Goal: Obtain resource: Download file/media

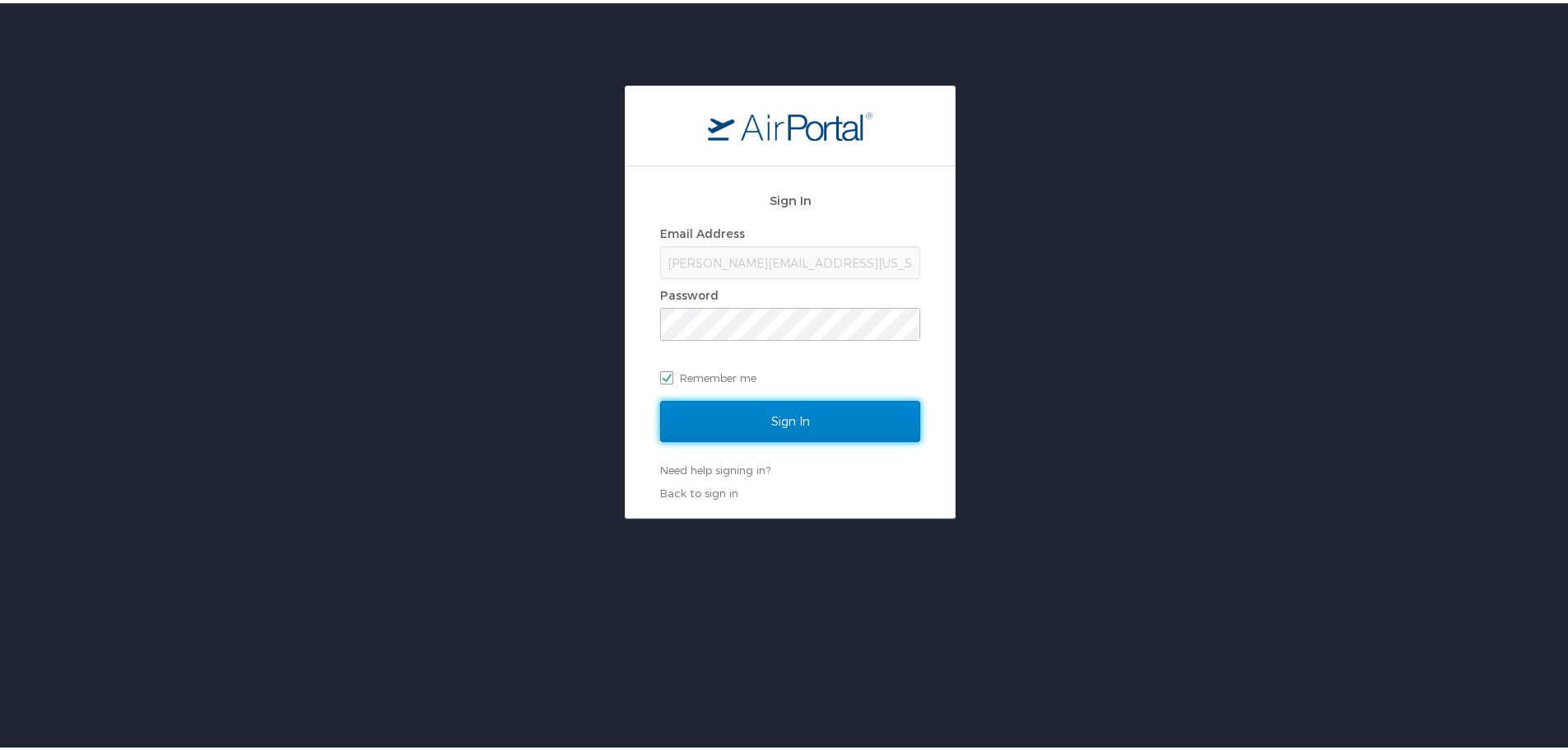
click at [786, 421] on input "Sign In" at bounding box center [790, 418] width 260 height 41
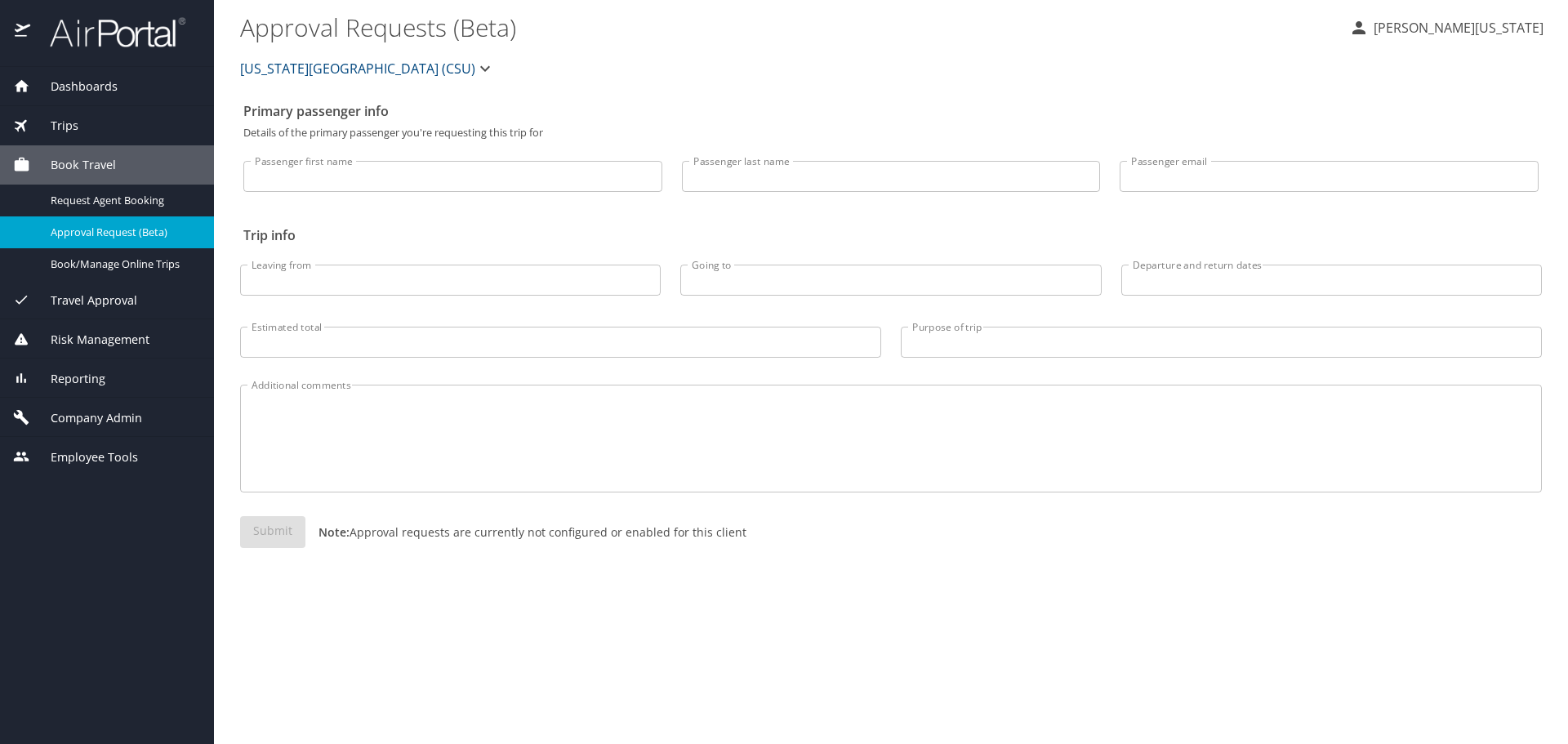
click at [88, 90] on span "Dashboards" at bounding box center [74, 87] width 87 height 18
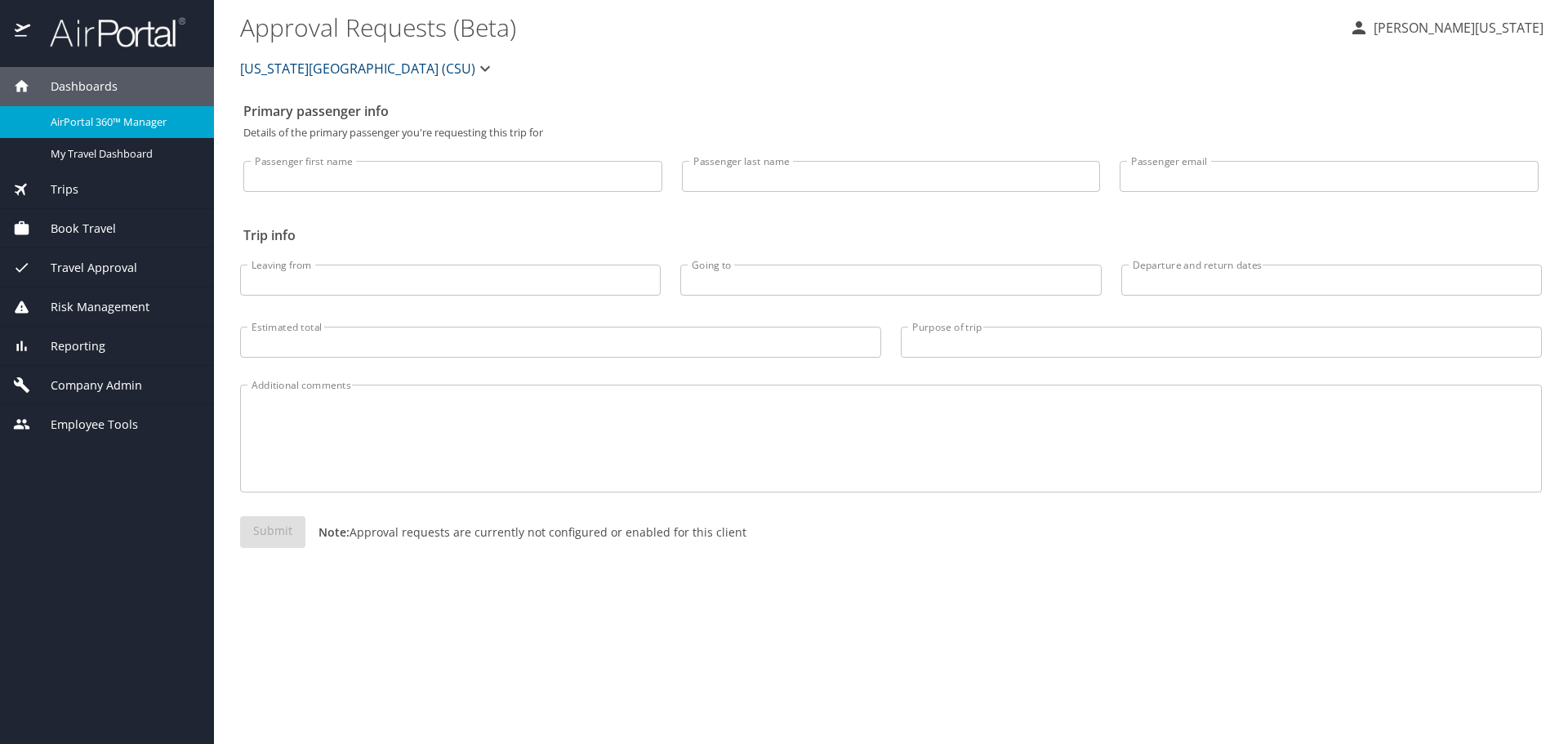
click at [83, 122] on span "AirPortal 360™ Manager" at bounding box center [122, 122] width 144 height 16
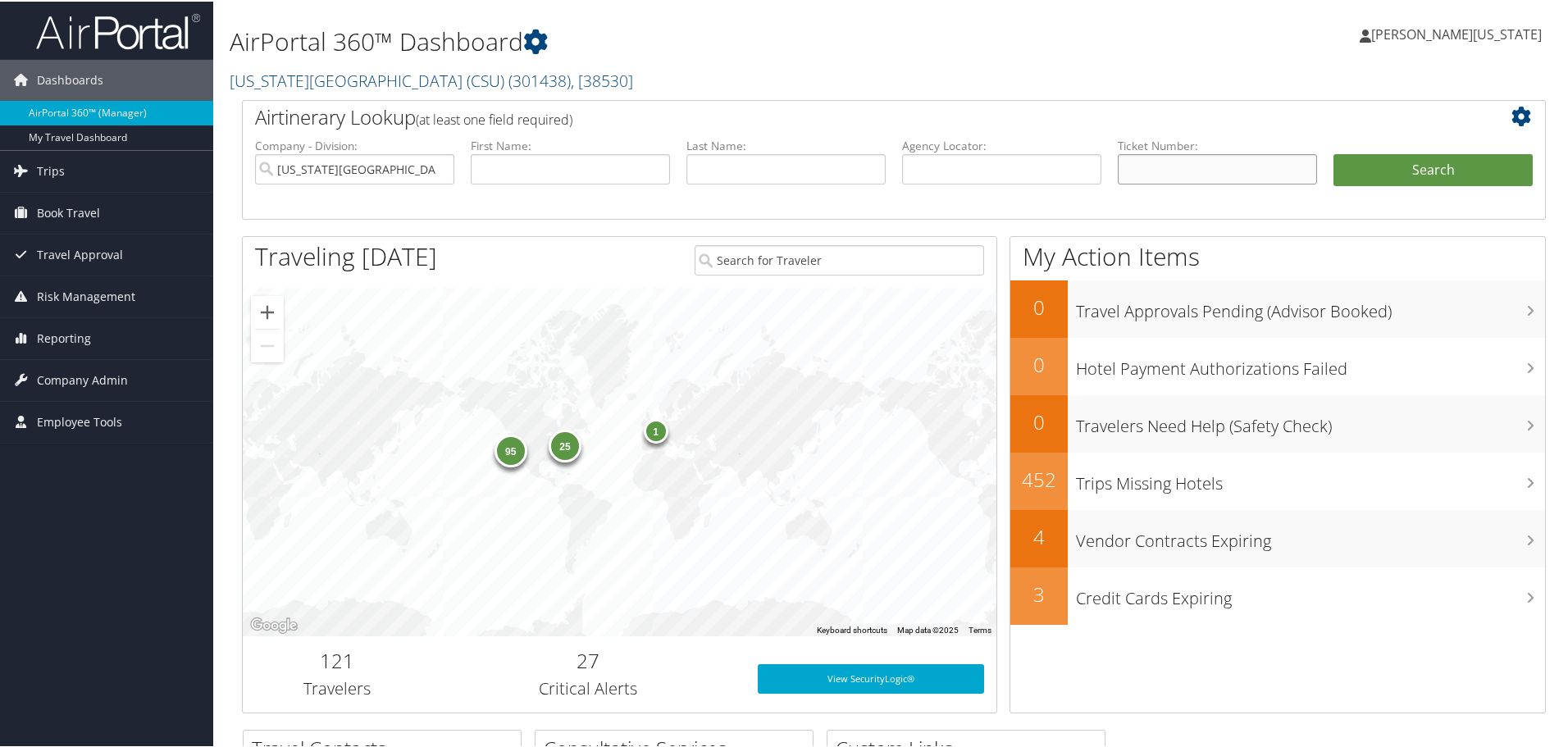
click at [1192, 163] on input "text" at bounding box center [1217, 167] width 199 height 31
paste input "0167307487196"
type input "0167307487196"
click at [1333, 153] on button "Search" at bounding box center [1432, 168] width 199 height 32
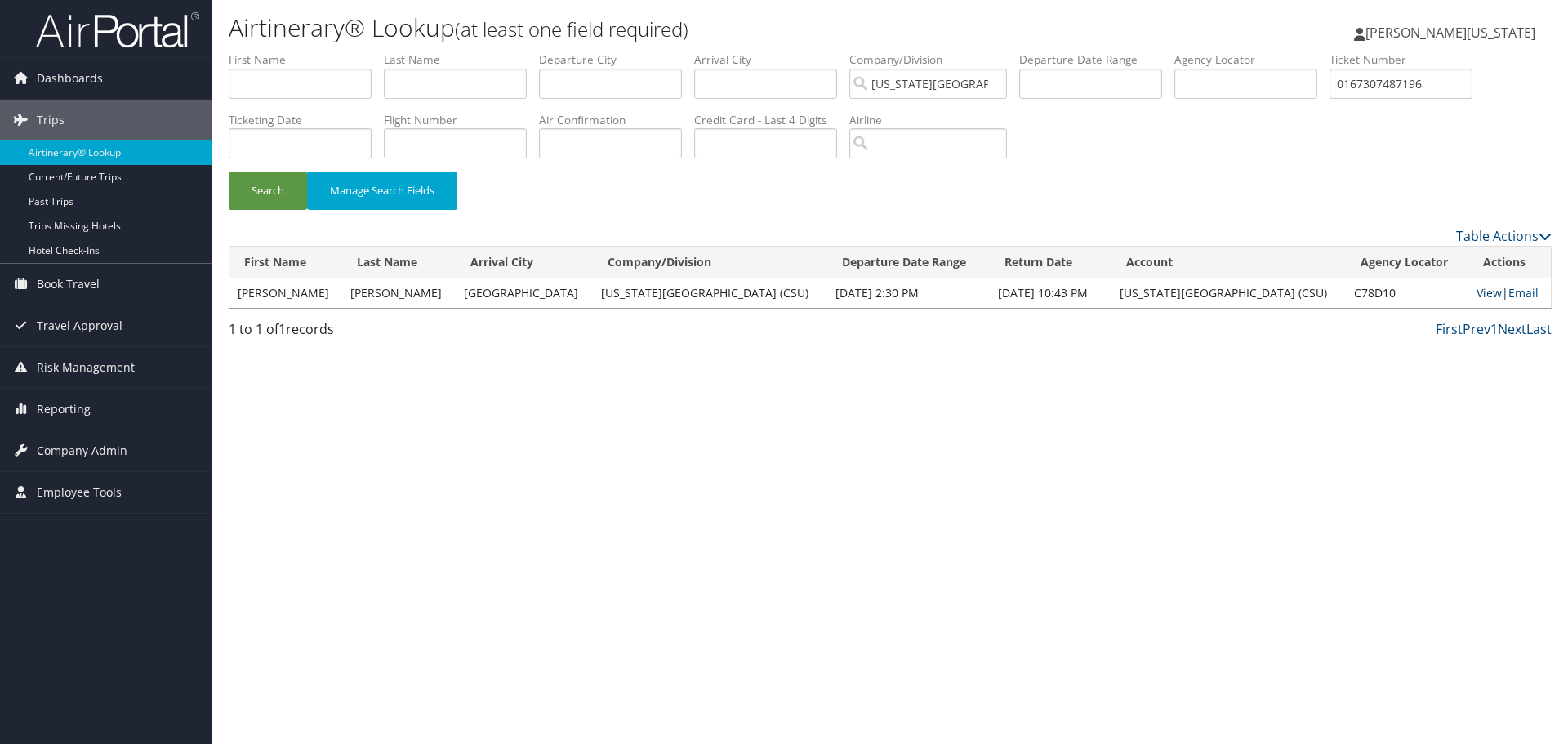
click at [1478, 296] on link "View" at bounding box center [1488, 292] width 25 height 16
click at [1454, 87] on input "0167307487196" at bounding box center [1400, 83] width 143 height 30
click at [1454, 87] on input "0167307487196" at bounding box center [1400, 83] width 143 height 30
click at [319, 81] on input "text" at bounding box center [299, 83] width 143 height 30
click at [307, 78] on input "text" at bounding box center [299, 83] width 143 height 30
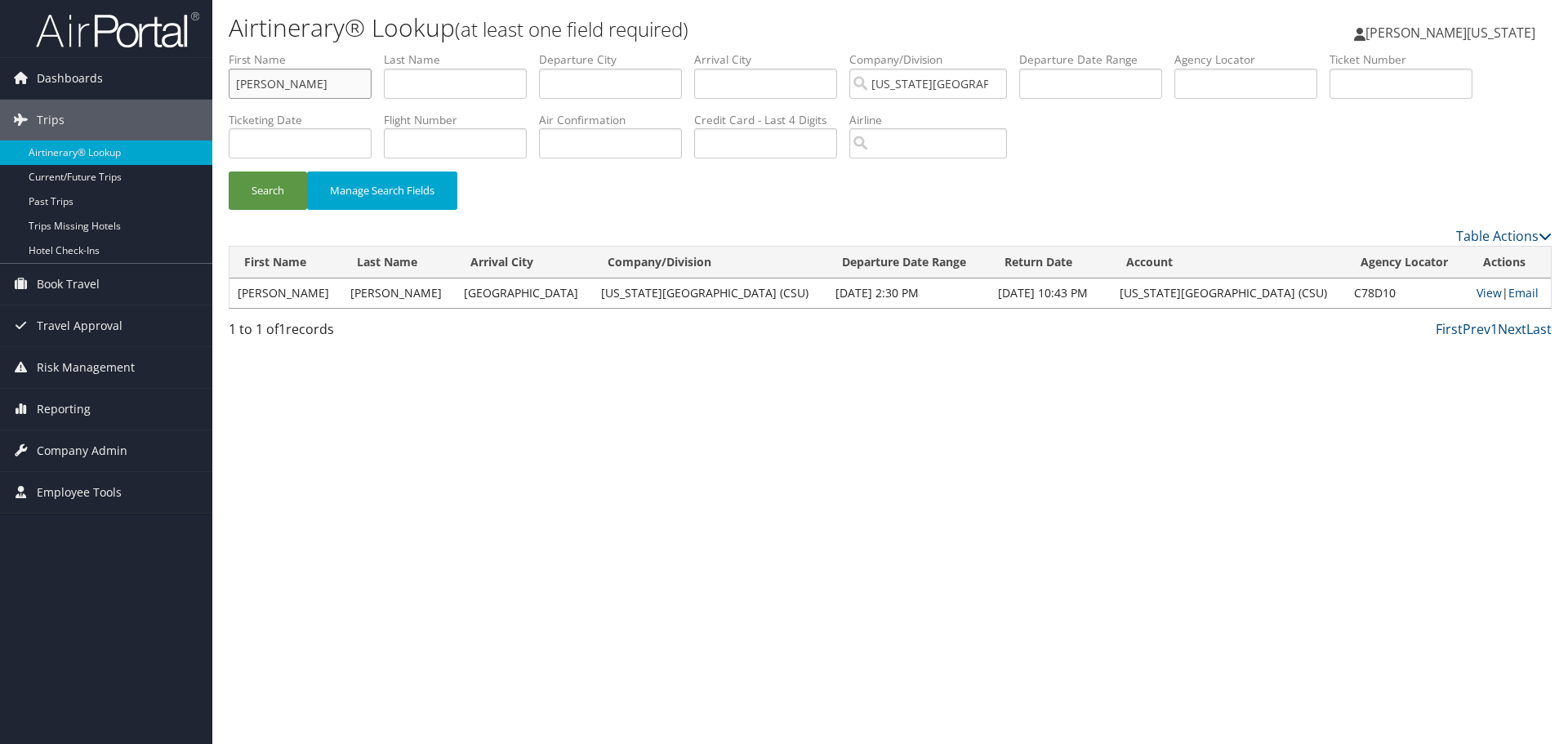
type input "darrin"
type input "walls"
click at [228, 171] on button "Search" at bounding box center [267, 191] width 78 height 39
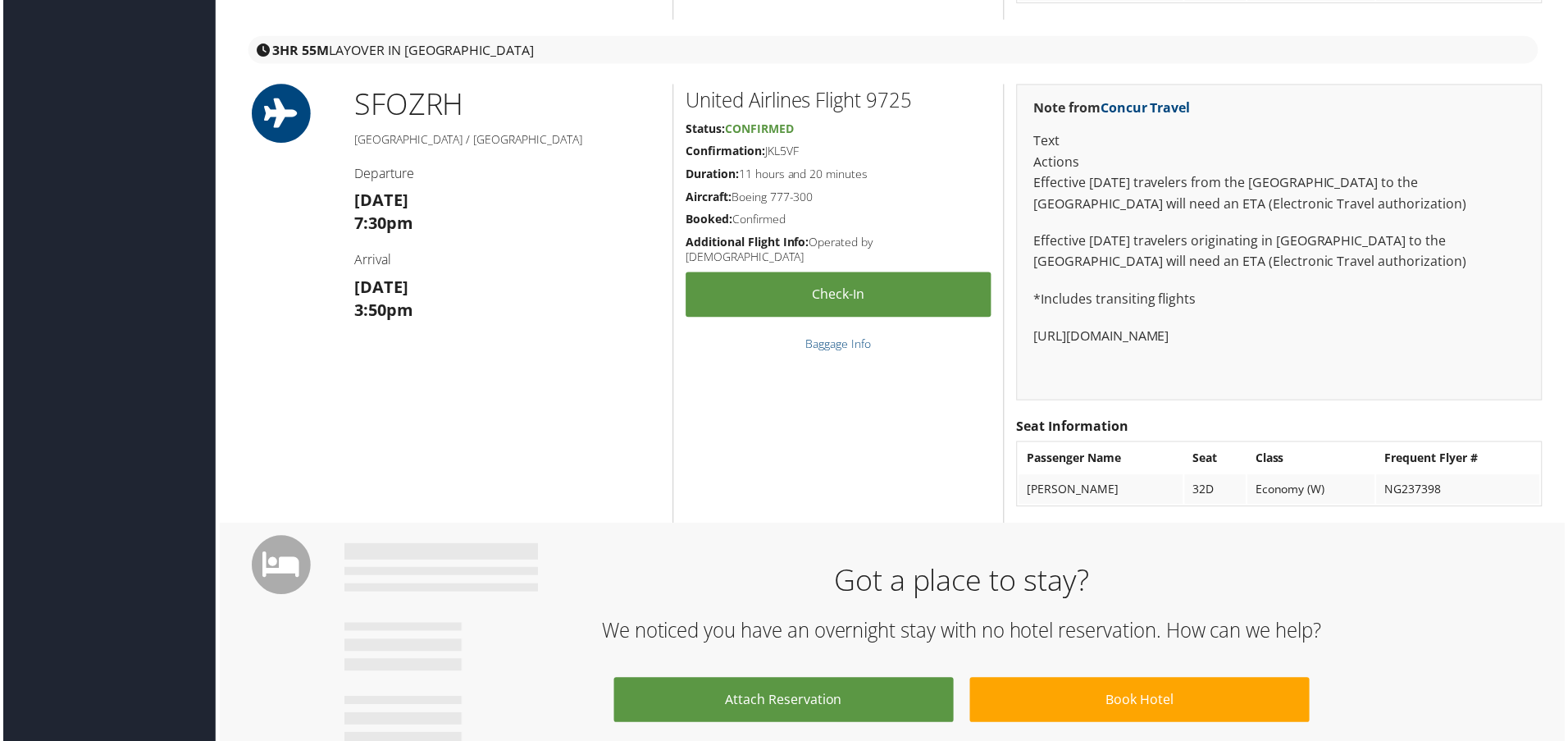
scroll to position [1067, 0]
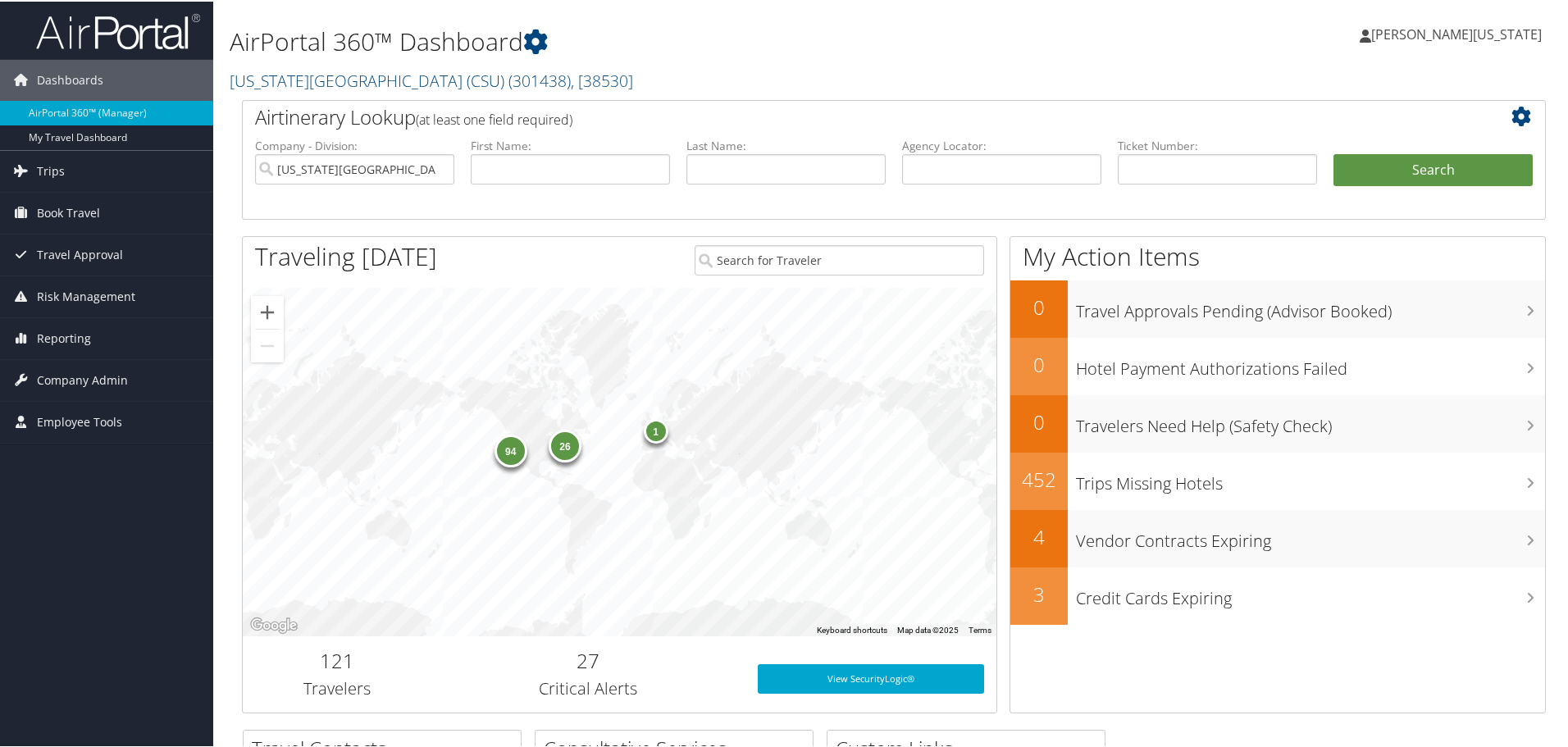
click at [770, 63] on div "AirPortal 360™ Dashboard California State University (CSU) ( 301438 ) , [ 38530…" at bounding box center [672, 50] width 886 height 83
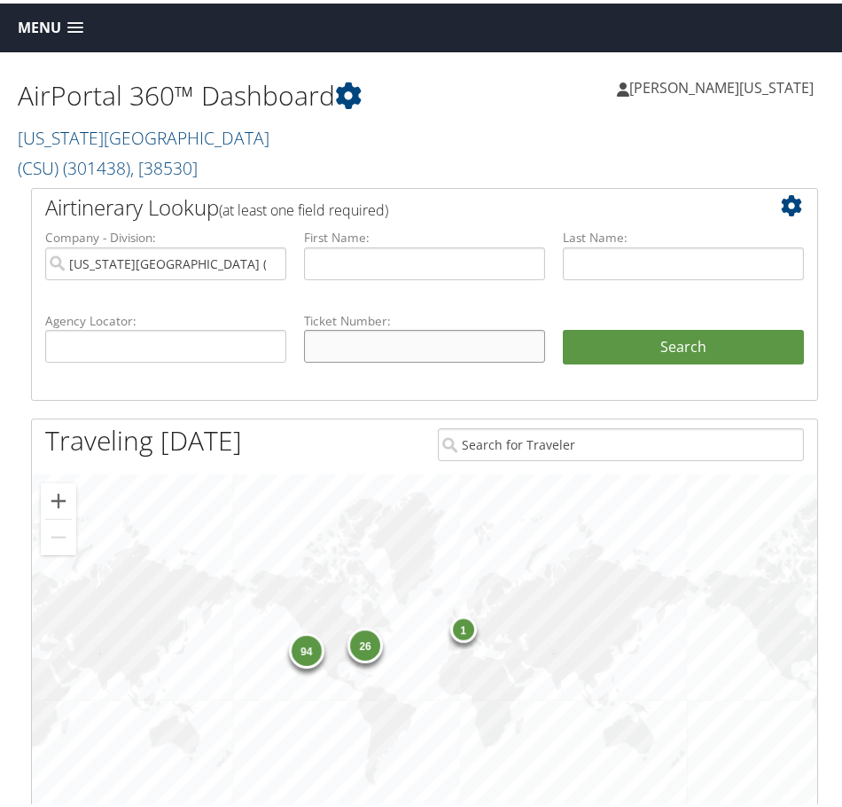
click at [477, 326] on input "text" at bounding box center [424, 342] width 241 height 33
paste input "5267307400522"
type input "5267307400522"
click at [563, 326] on button "Search" at bounding box center [683, 343] width 241 height 35
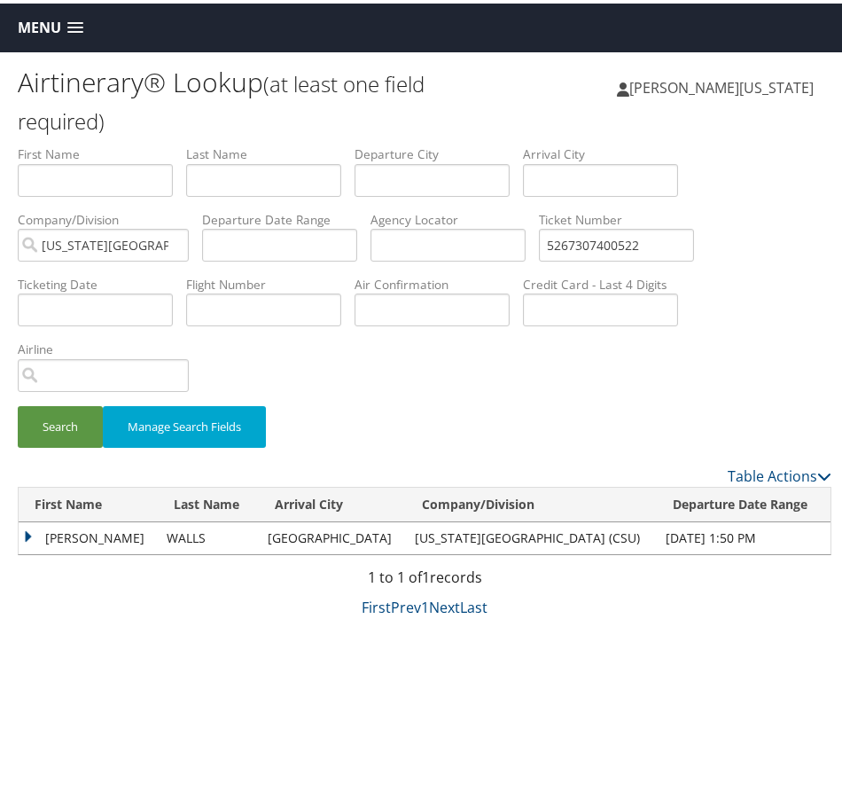
click at [35, 532] on td "[PERSON_NAME]" at bounding box center [88, 535] width 139 height 32
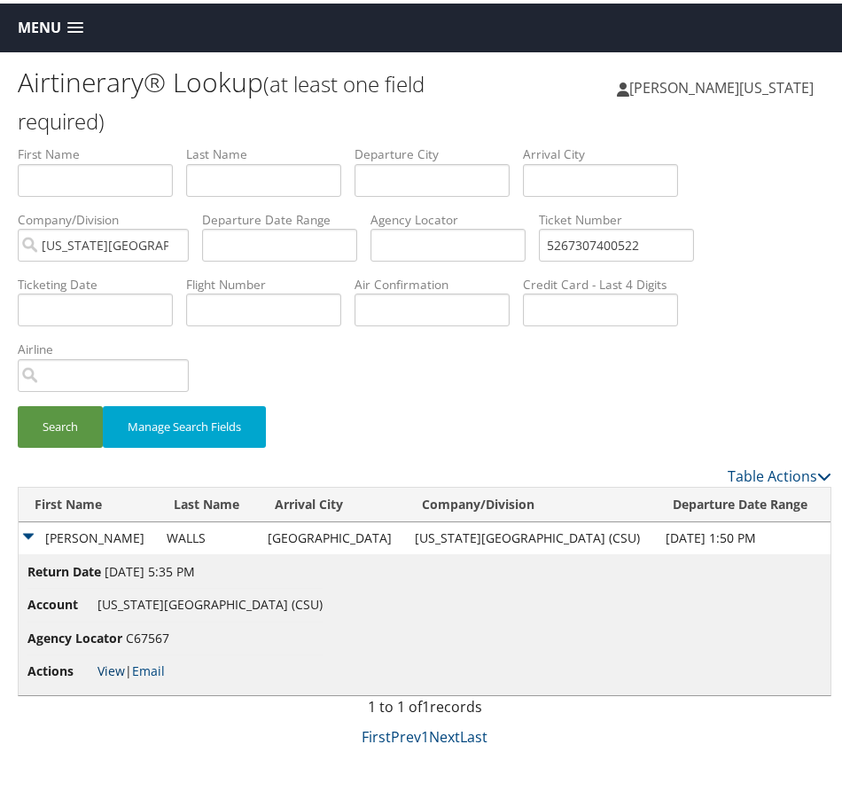
click at [98, 670] on link "View" at bounding box center [111, 667] width 27 height 17
click at [641, 243] on input "5267307400522" at bounding box center [616, 241] width 155 height 33
click at [18, 403] on button "Search" at bounding box center [60, 424] width 85 height 42
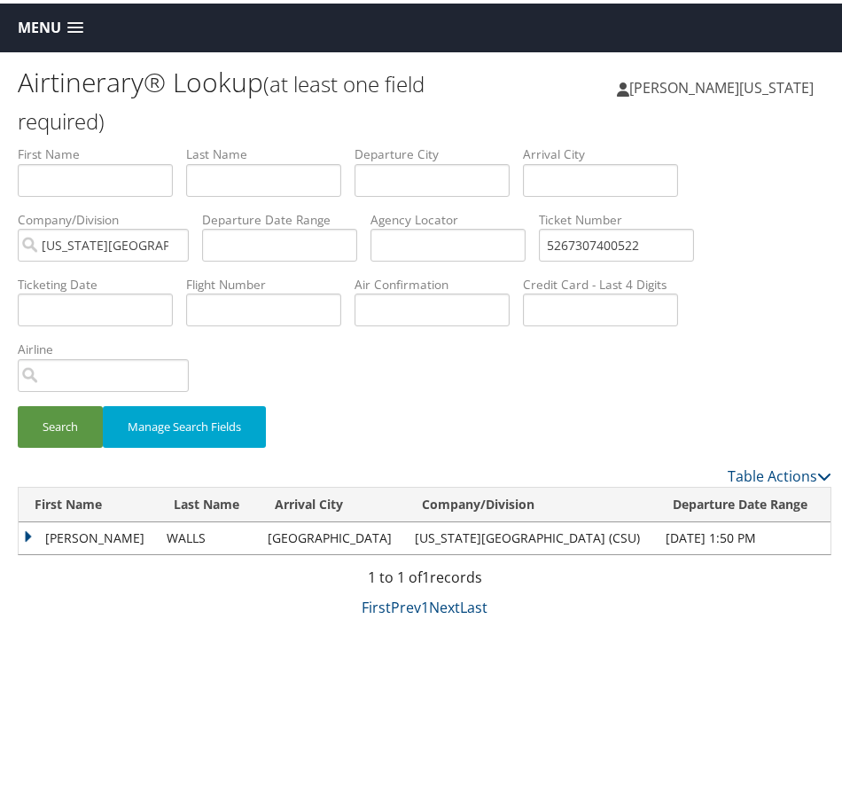
click at [30, 534] on td "DARRIN ANDREJR" at bounding box center [88, 535] width 139 height 32
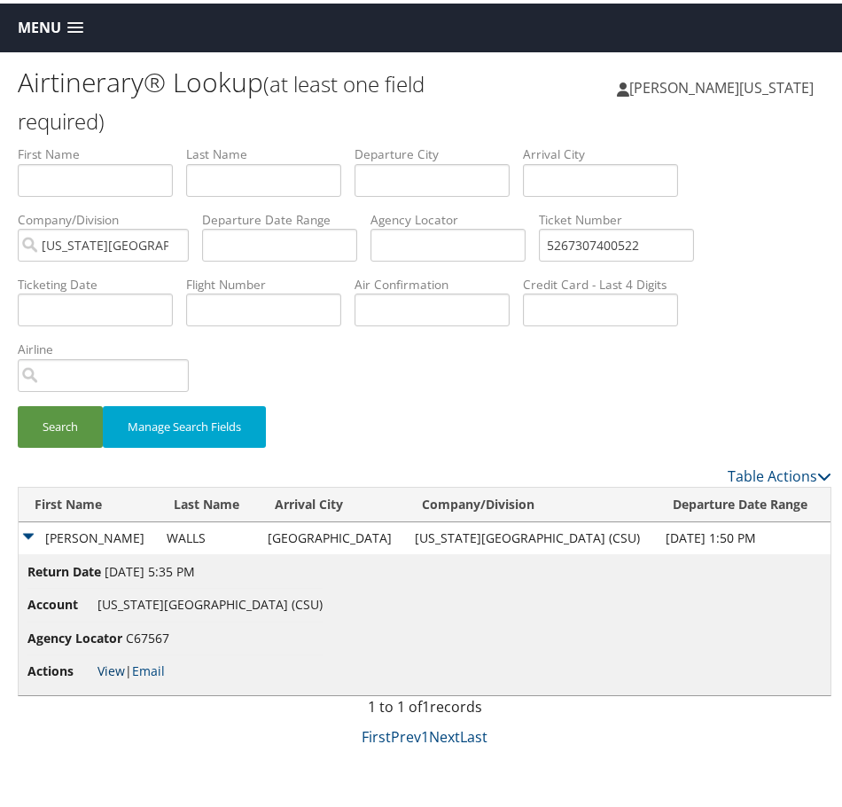
click at [112, 669] on link "View" at bounding box center [111, 667] width 27 height 17
click at [637, 257] on li "Ticket Number 5267307400522" at bounding box center [623, 240] width 168 height 65
click at [638, 244] on input "5267307400522" at bounding box center [616, 241] width 155 height 33
paste input "0067307379238"
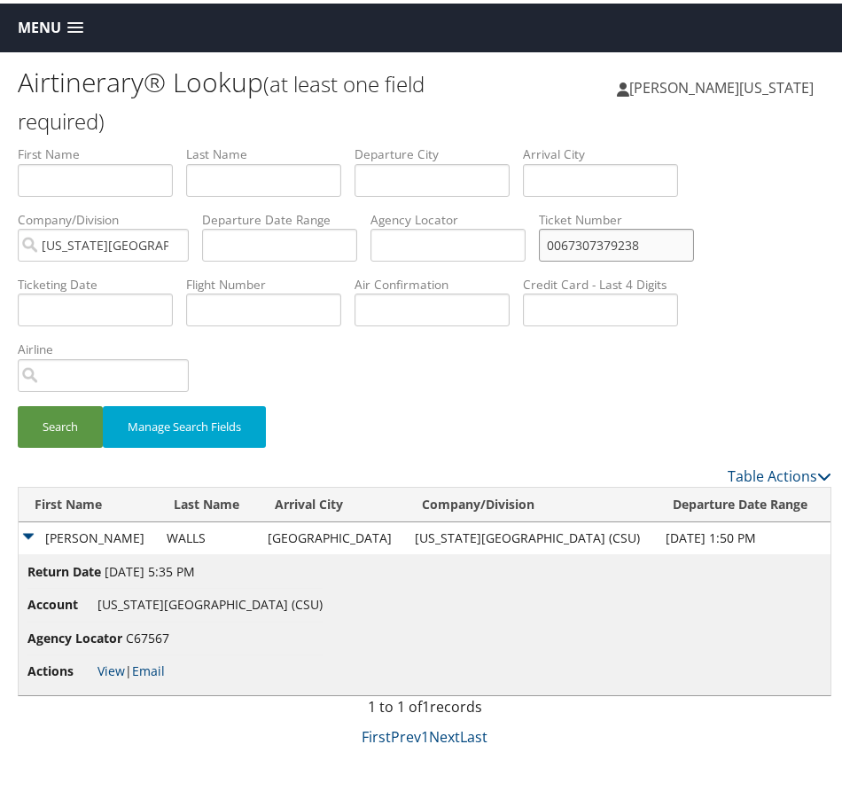
click at [18, 403] on button "Search" at bounding box center [60, 424] width 85 height 42
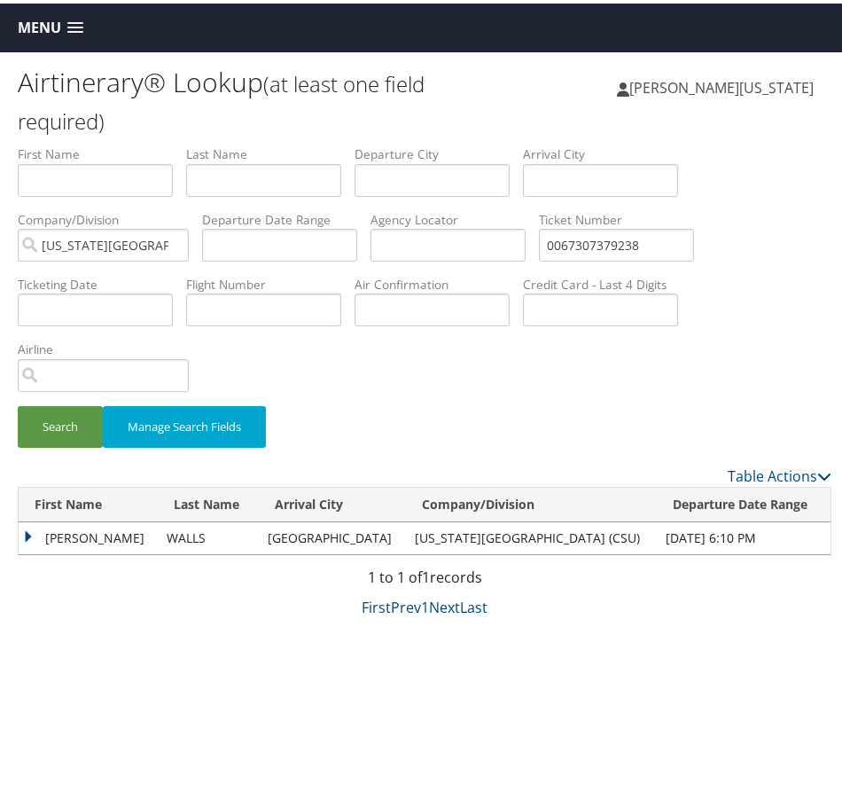
click at [27, 537] on td "[PERSON_NAME]" at bounding box center [88, 535] width 139 height 32
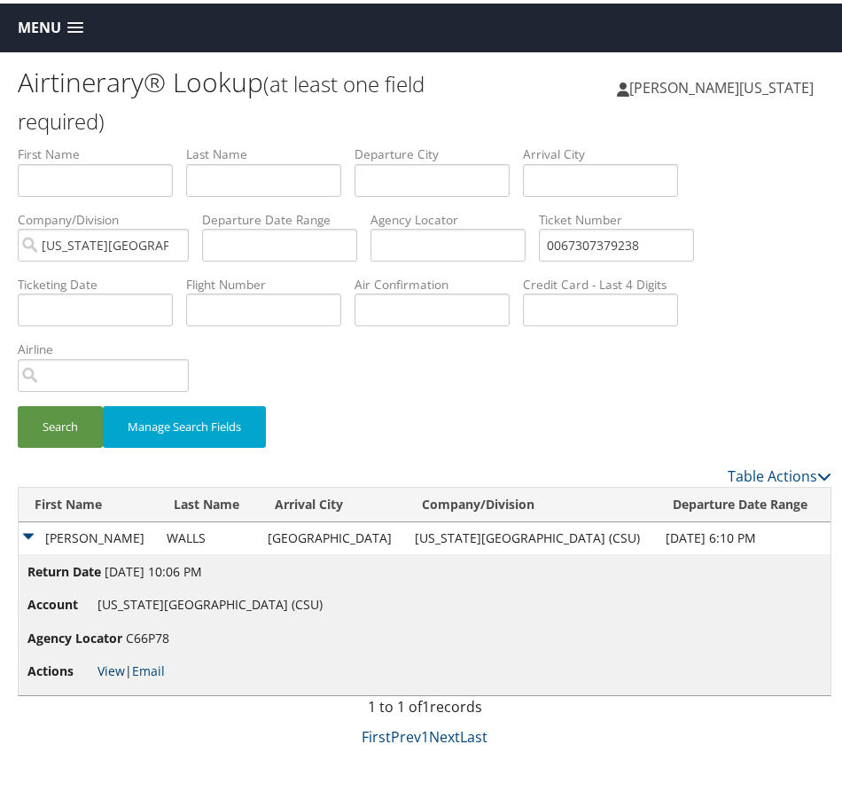
click at [113, 669] on link "View" at bounding box center [111, 667] width 27 height 17
click at [631, 239] on input "0067307379238" at bounding box center [616, 241] width 155 height 33
paste input "5267307372"
click at [18, 403] on button "Search" at bounding box center [60, 424] width 85 height 42
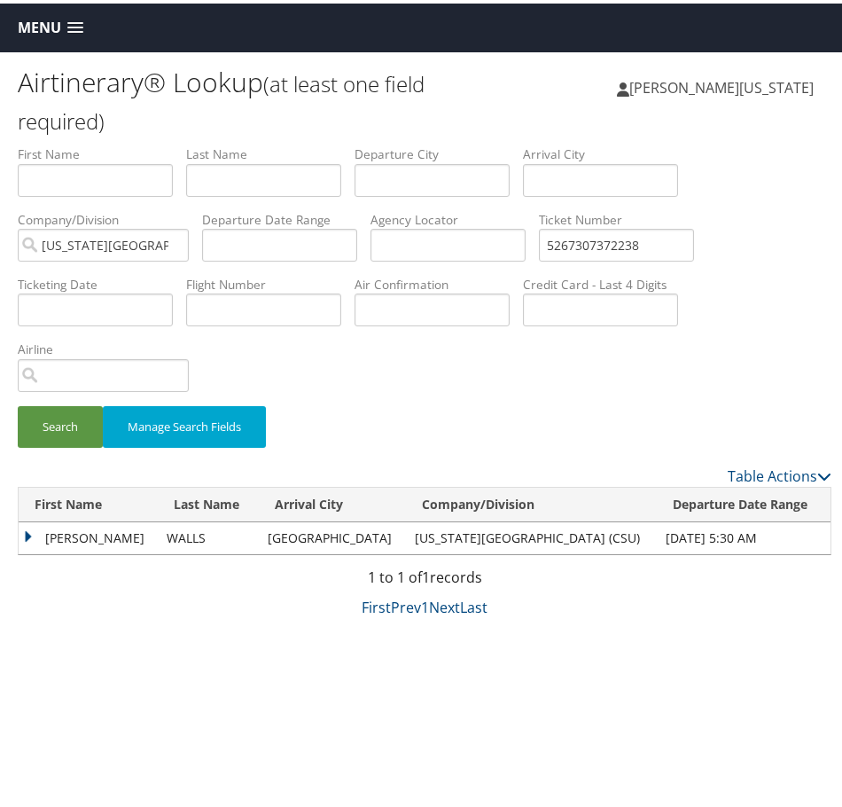
click at [23, 535] on td "[PERSON_NAME]" at bounding box center [88, 535] width 139 height 32
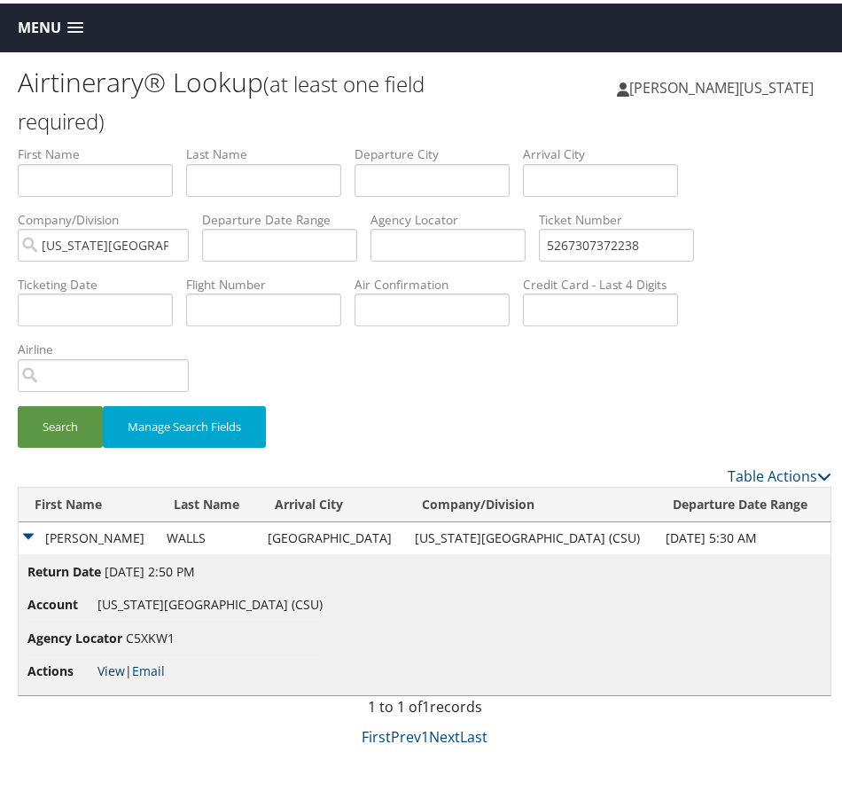
click at [107, 668] on link "View" at bounding box center [111, 667] width 27 height 17
click at [606, 232] on input "5267307372238" at bounding box center [616, 241] width 155 height 33
paste input "0017307379042"
type input "0017307379042"
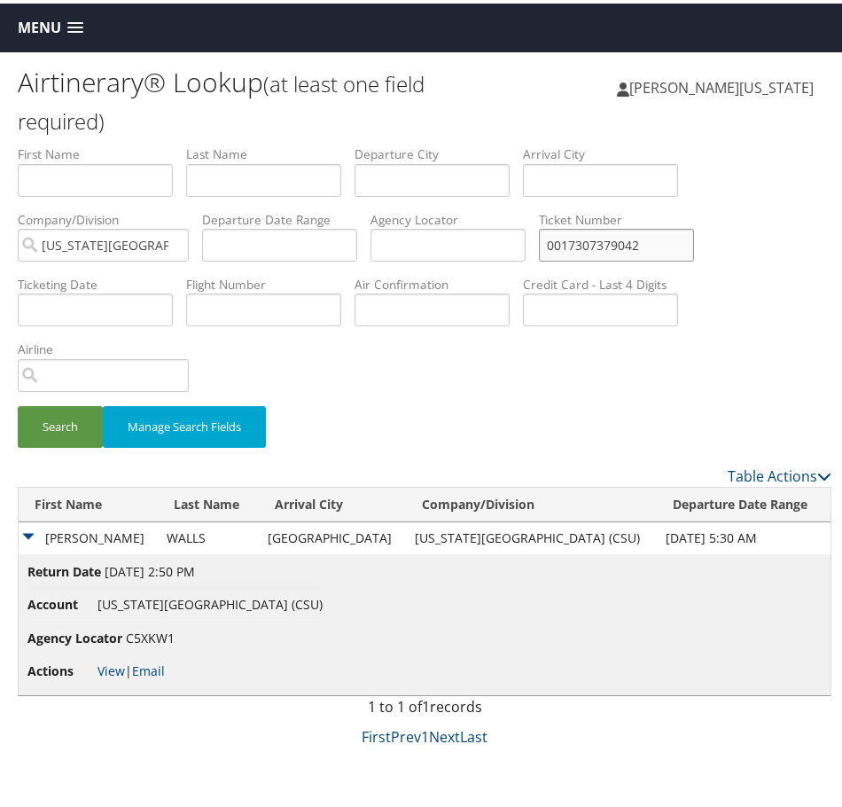
click at [18, 403] on button "Search" at bounding box center [60, 424] width 85 height 42
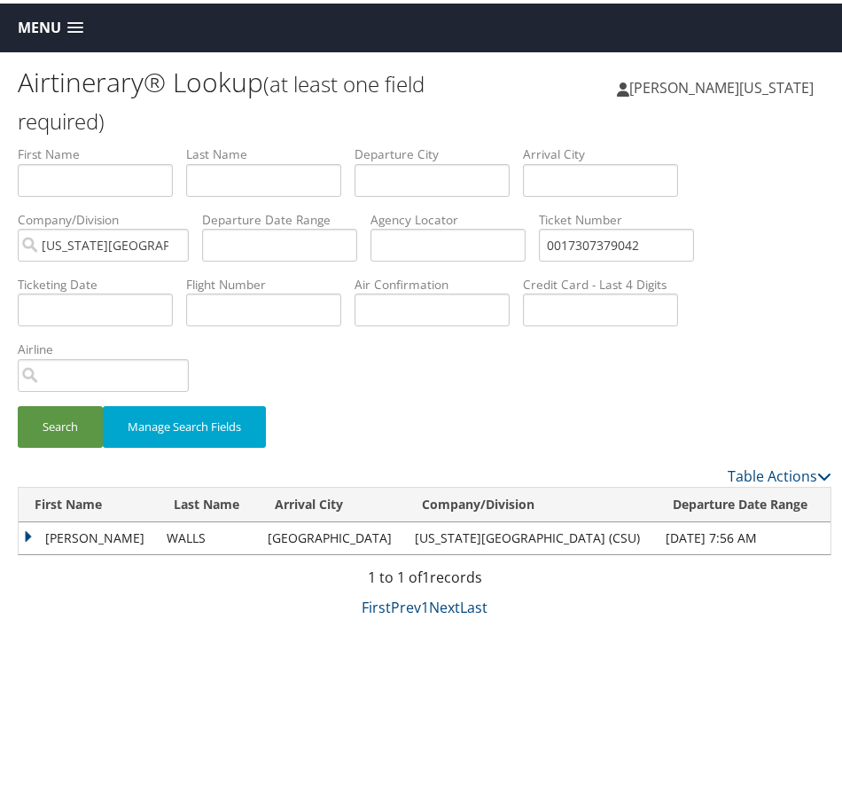
click at [26, 529] on td "[PERSON_NAME]" at bounding box center [88, 535] width 139 height 32
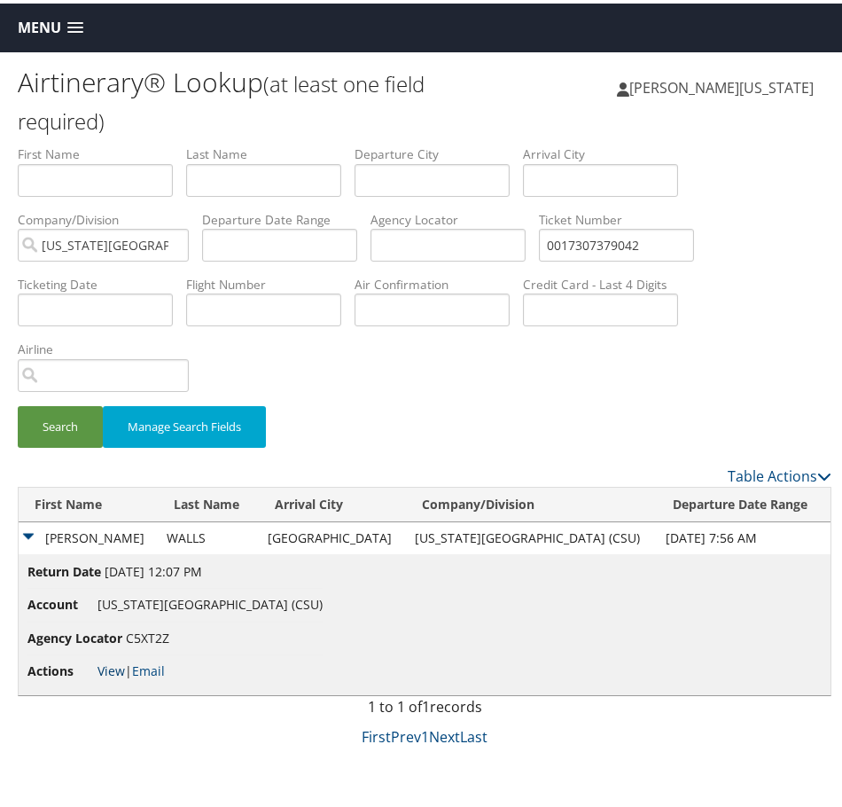
click at [119, 670] on link "View" at bounding box center [111, 667] width 27 height 17
click at [633, 239] on input "0017307379042" at bounding box center [616, 241] width 155 height 33
click at [120, 172] on input "text" at bounding box center [95, 177] width 155 height 33
type input "ANDRE"
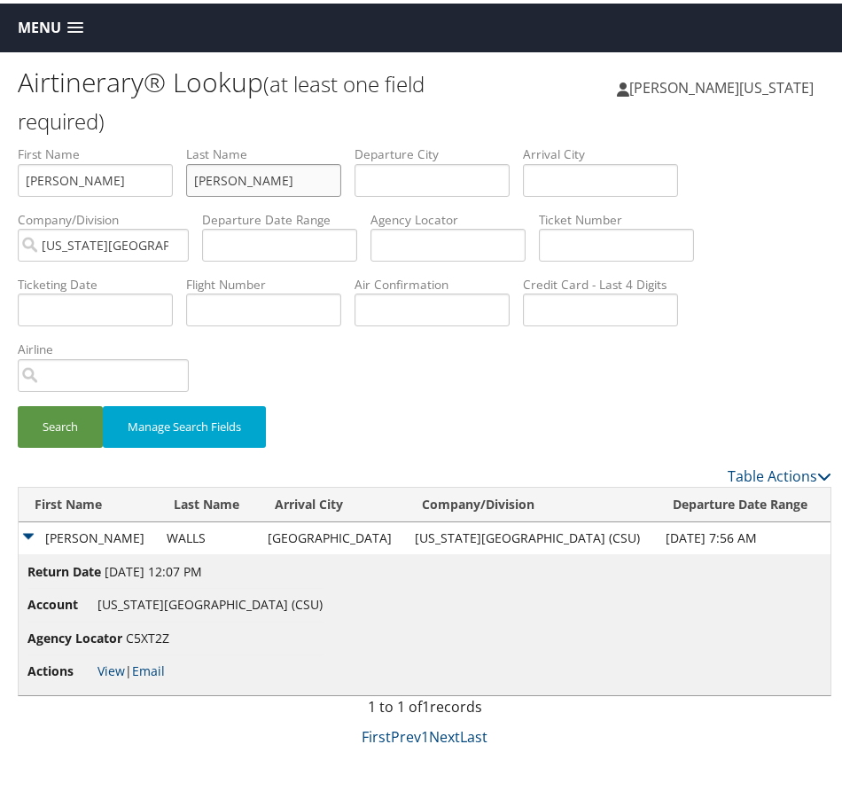
type input "DARRIN"
click at [18, 403] on button "Search" at bounding box center [60, 424] width 85 height 42
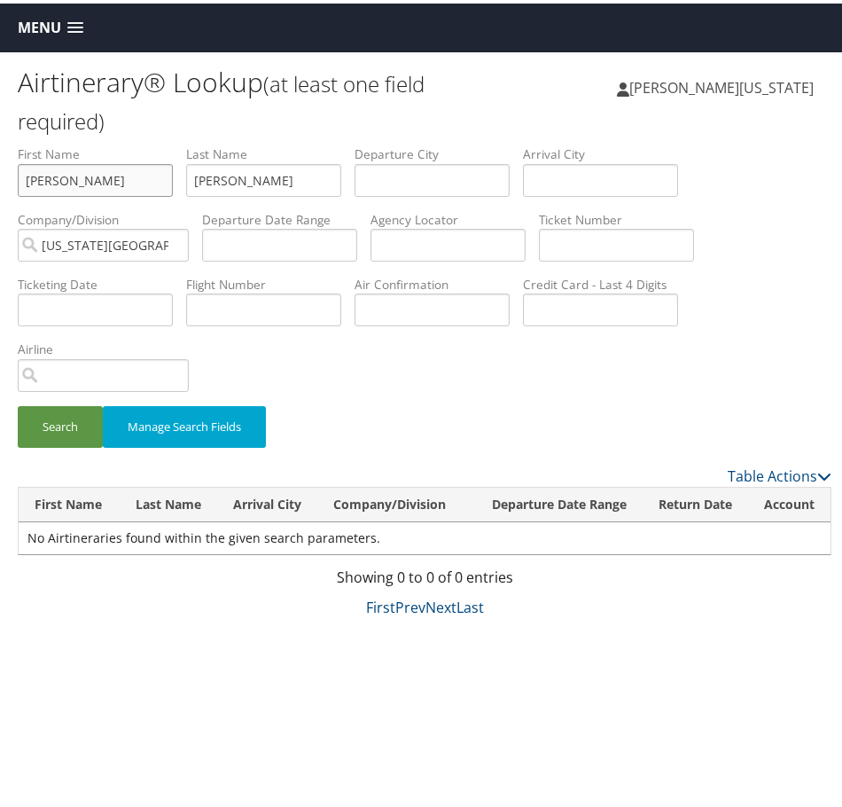
click at [74, 186] on input "ANDRE" at bounding box center [95, 177] width 155 height 33
type input "DARRIN"
type input "WALLS"
click at [18, 403] on button "Search" at bounding box center [60, 424] width 85 height 42
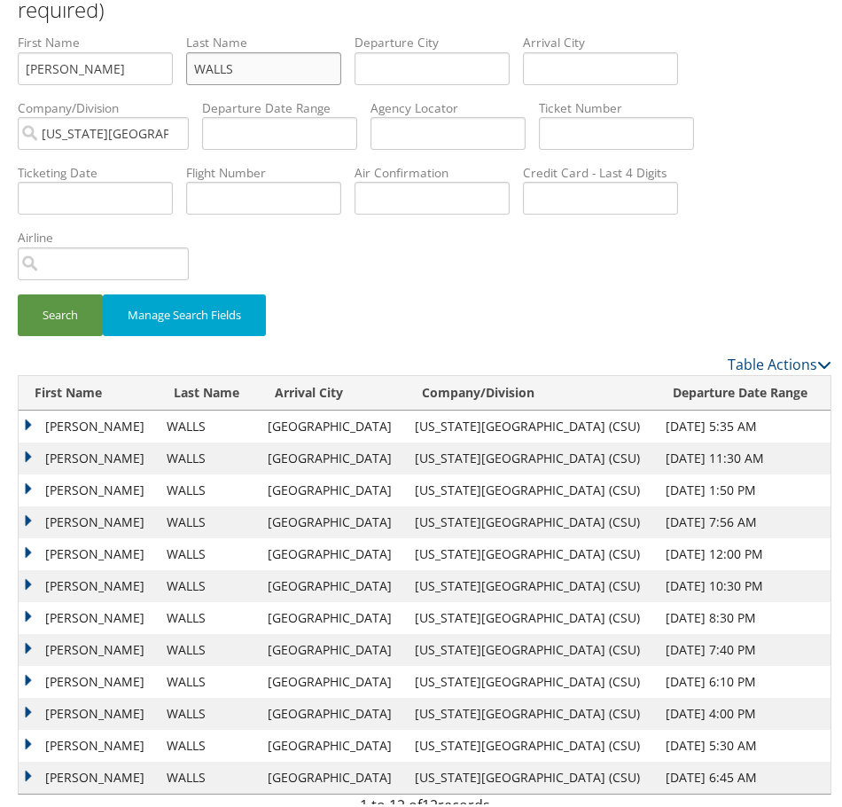
scroll to position [147, 0]
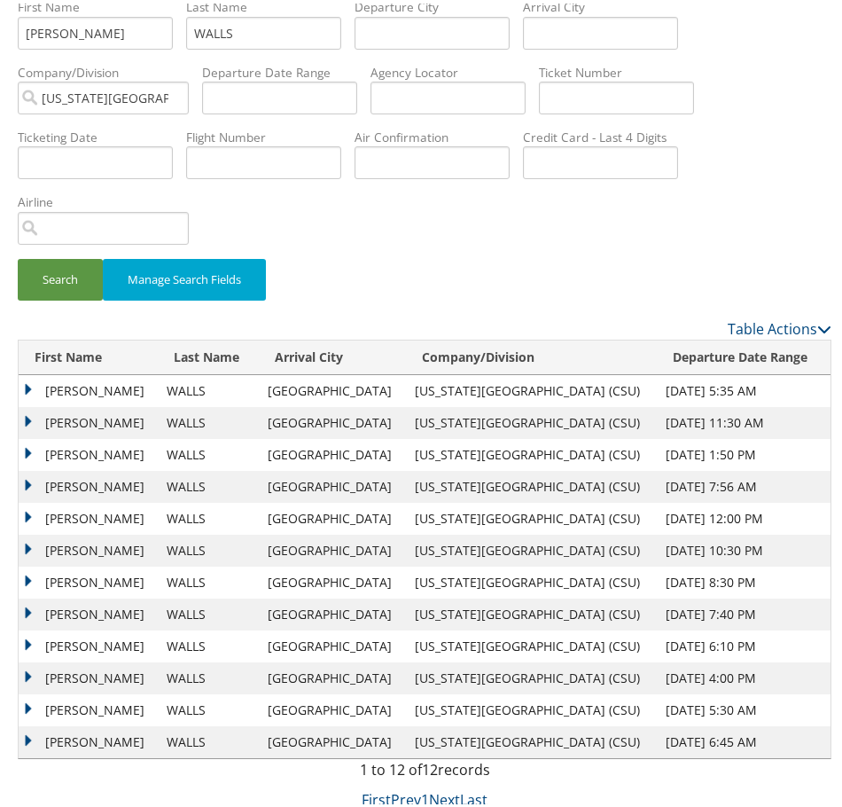
click at [27, 544] on td "[PERSON_NAME]" at bounding box center [88, 547] width 139 height 32
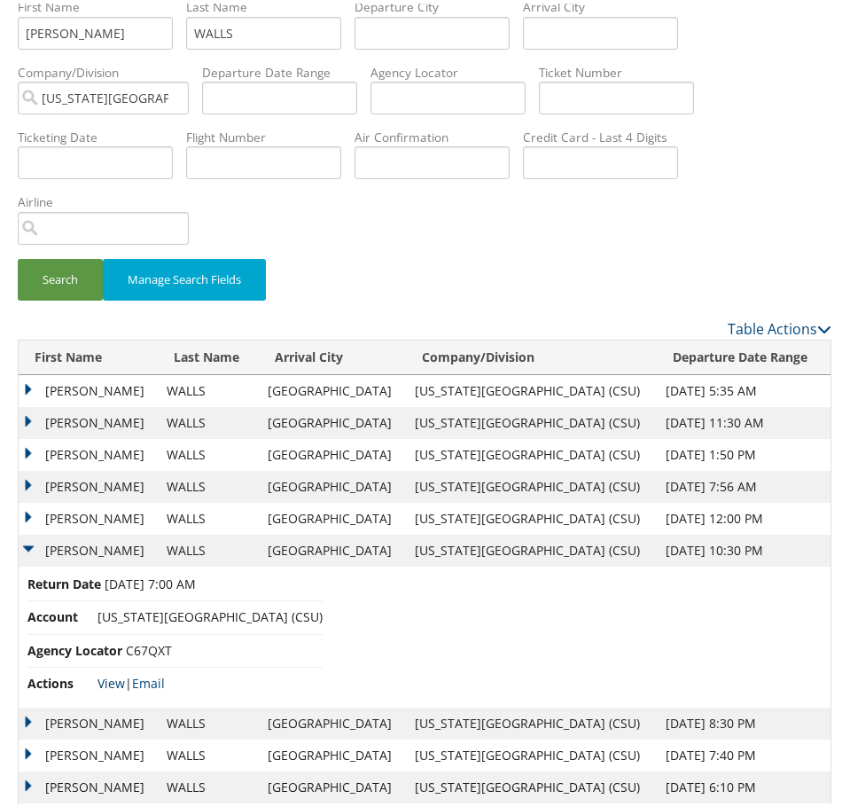
click at [115, 680] on link "View" at bounding box center [111, 679] width 27 height 17
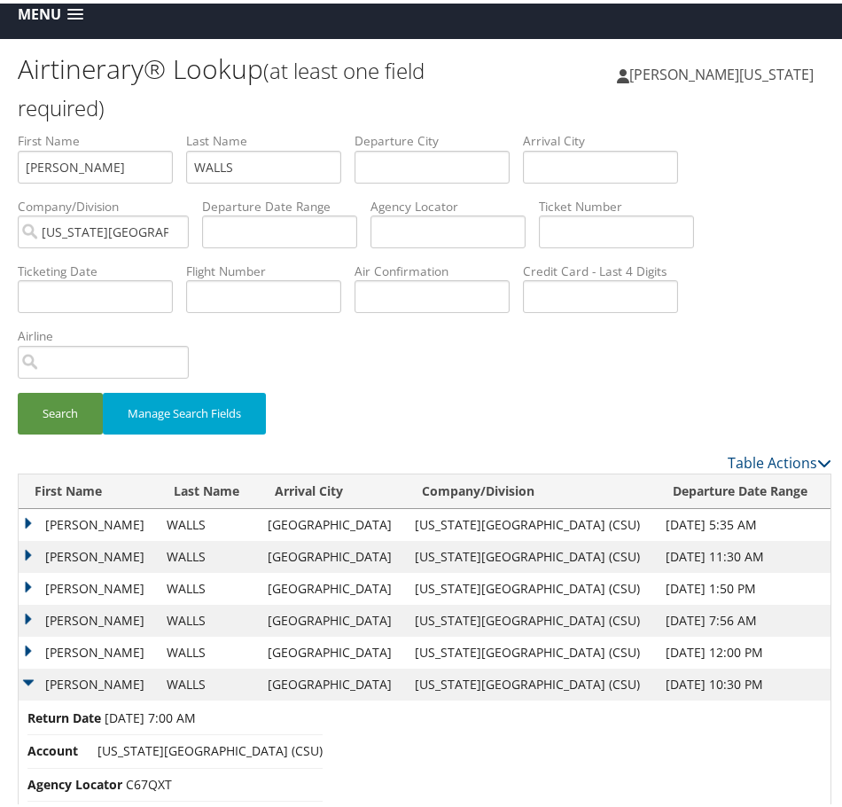
scroll to position [0, 0]
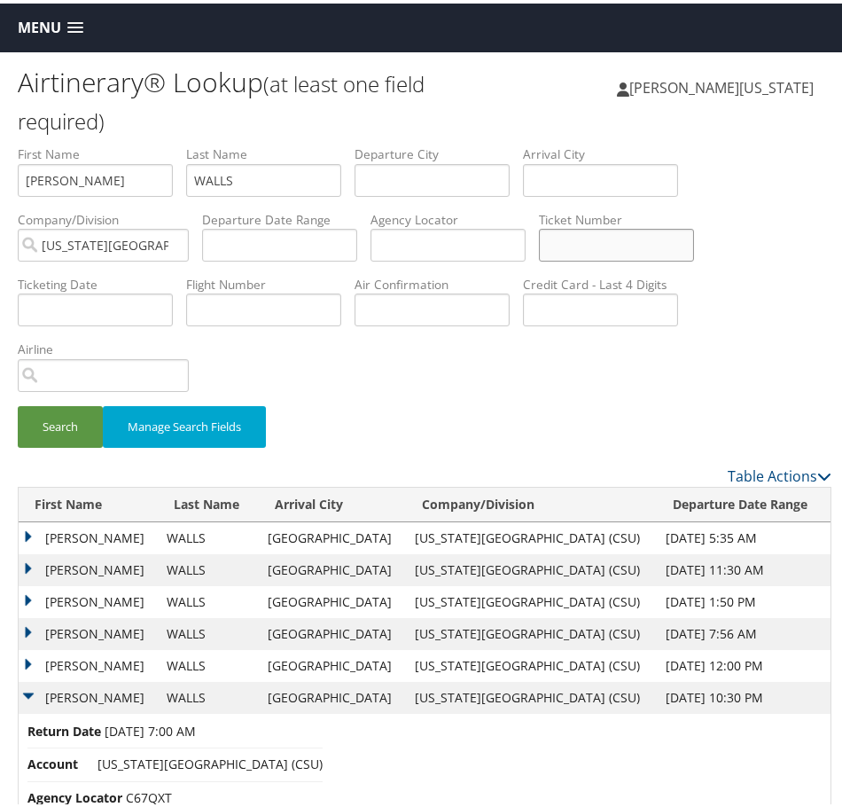
click at [637, 241] on input "text" at bounding box center [616, 241] width 155 height 33
paste input "5267307372244"
click at [18, 403] on button "Search" at bounding box center [60, 424] width 85 height 42
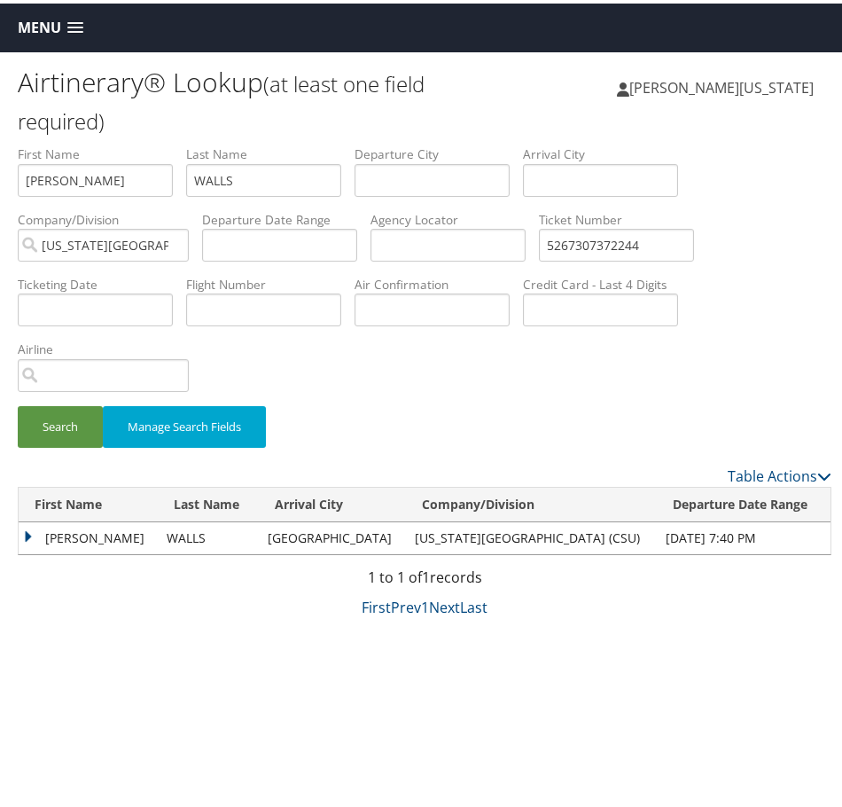
click at [28, 533] on td "[PERSON_NAME]" at bounding box center [88, 535] width 139 height 32
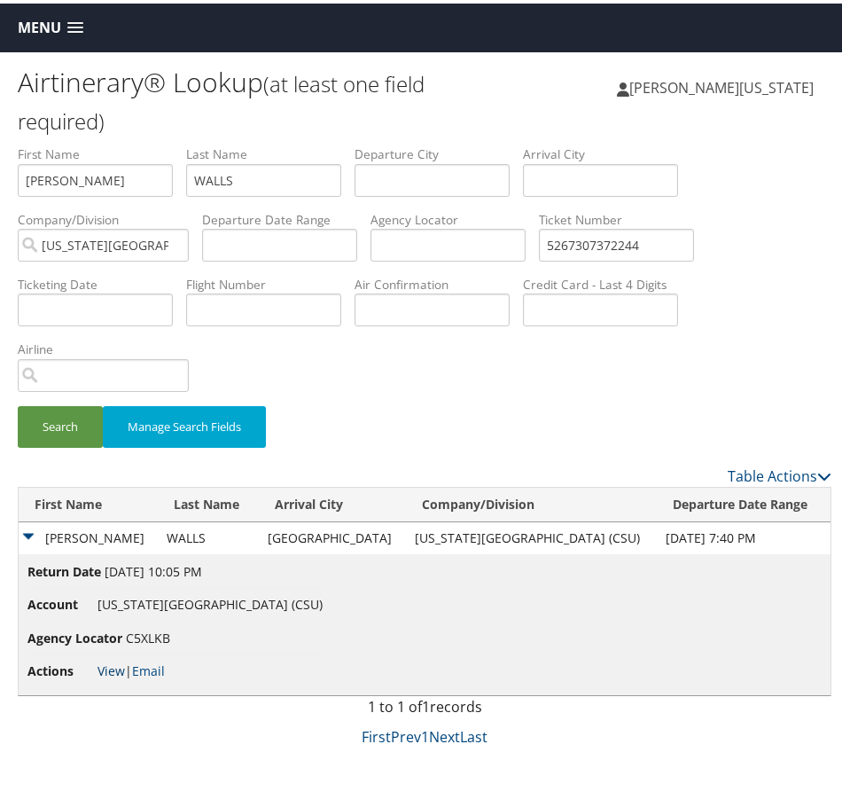
click at [116, 670] on link "View" at bounding box center [111, 667] width 27 height 17
click at [606, 240] on input "5267307372244" at bounding box center [616, 241] width 155 height 33
paste input "400522"
type input "5267307400522"
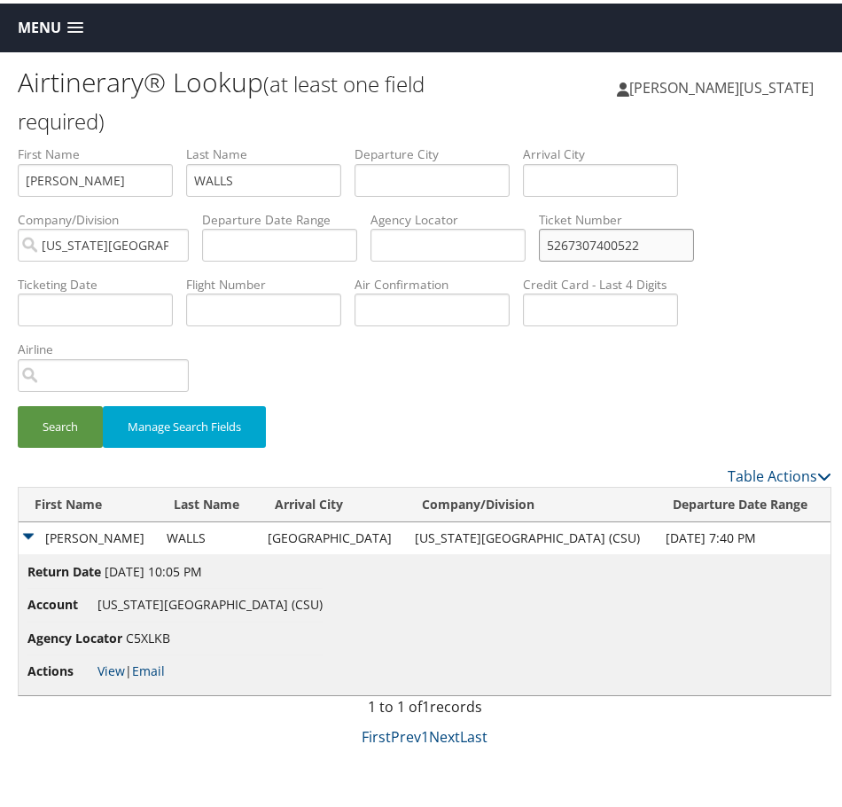
click at [18, 403] on button "Search" at bounding box center [60, 424] width 85 height 42
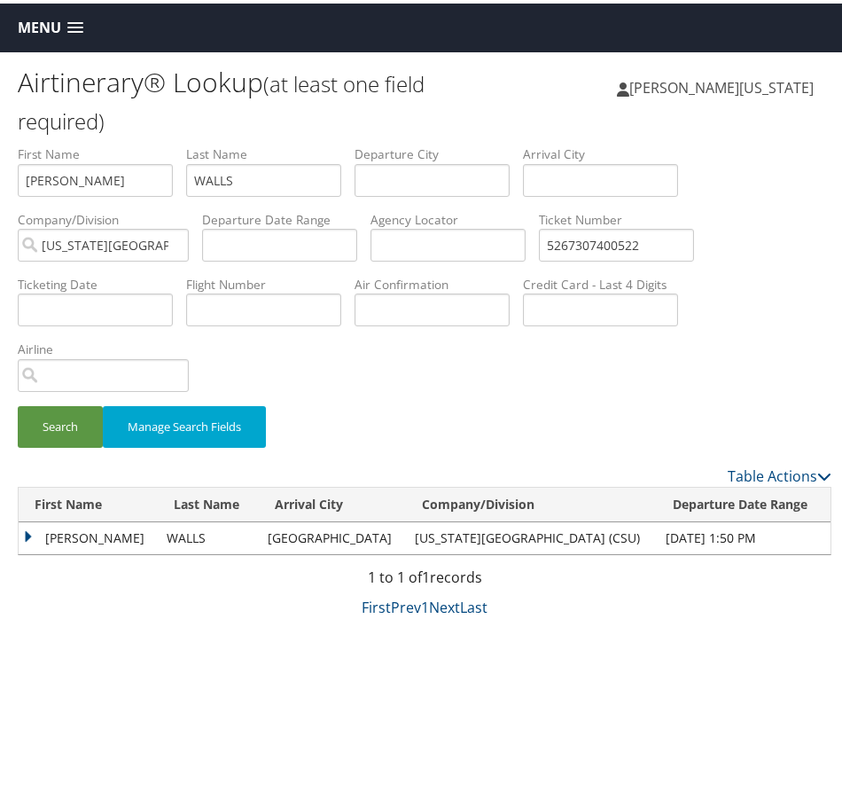
click at [30, 530] on td "[PERSON_NAME]" at bounding box center [88, 535] width 139 height 32
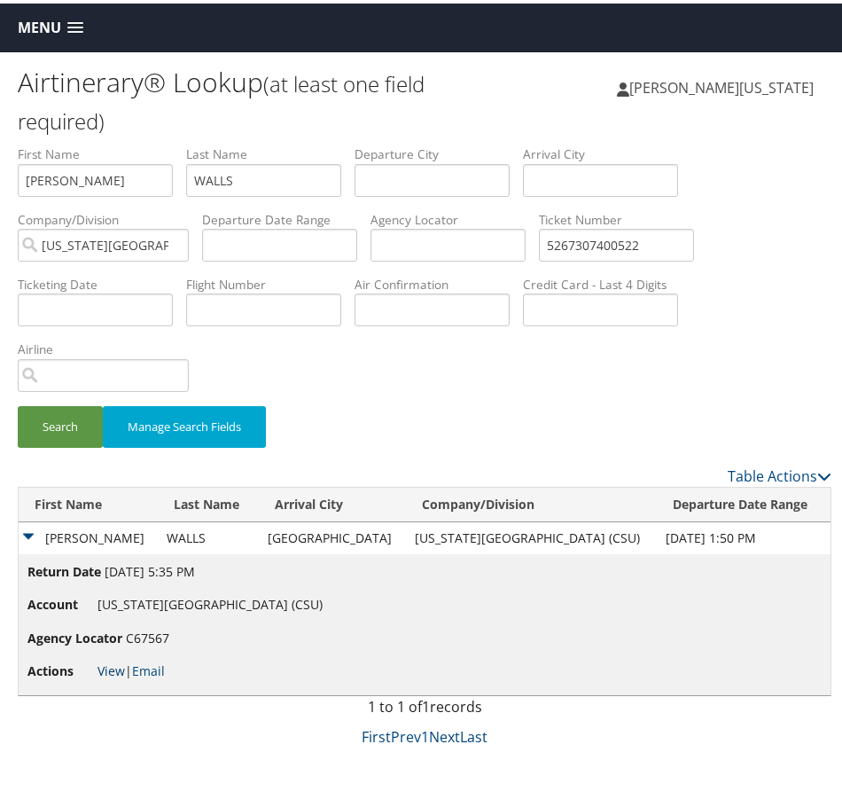
click at [109, 665] on link "View" at bounding box center [111, 667] width 27 height 17
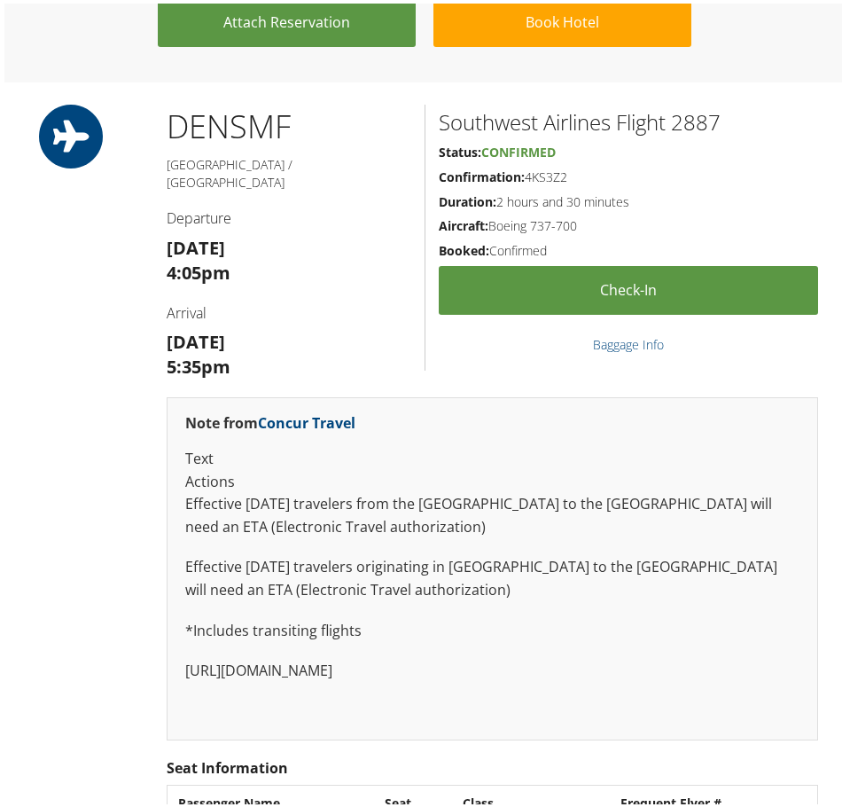
scroll to position [2164, 0]
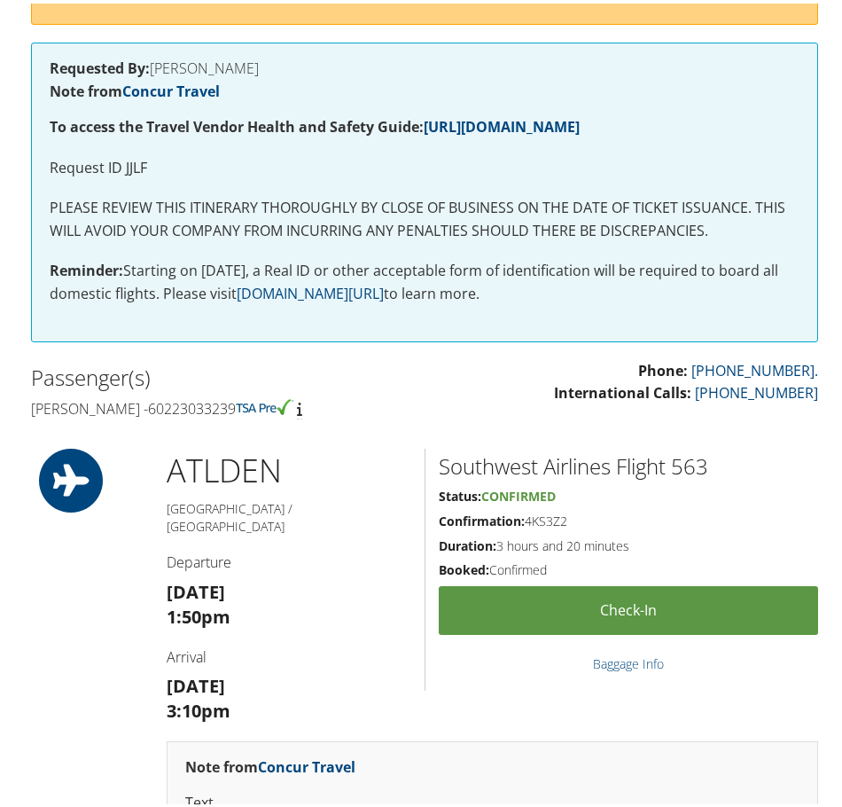
scroll to position [621, 0]
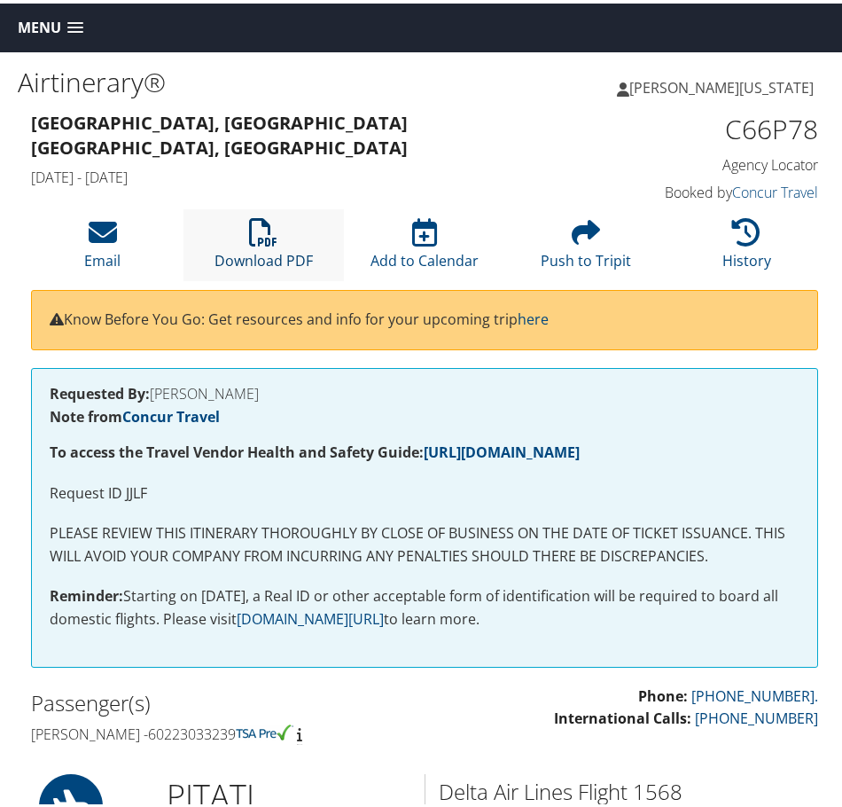
click at [258, 248] on link "Download PDF" at bounding box center [264, 245] width 98 height 43
click at [269, 232] on icon at bounding box center [263, 229] width 28 height 28
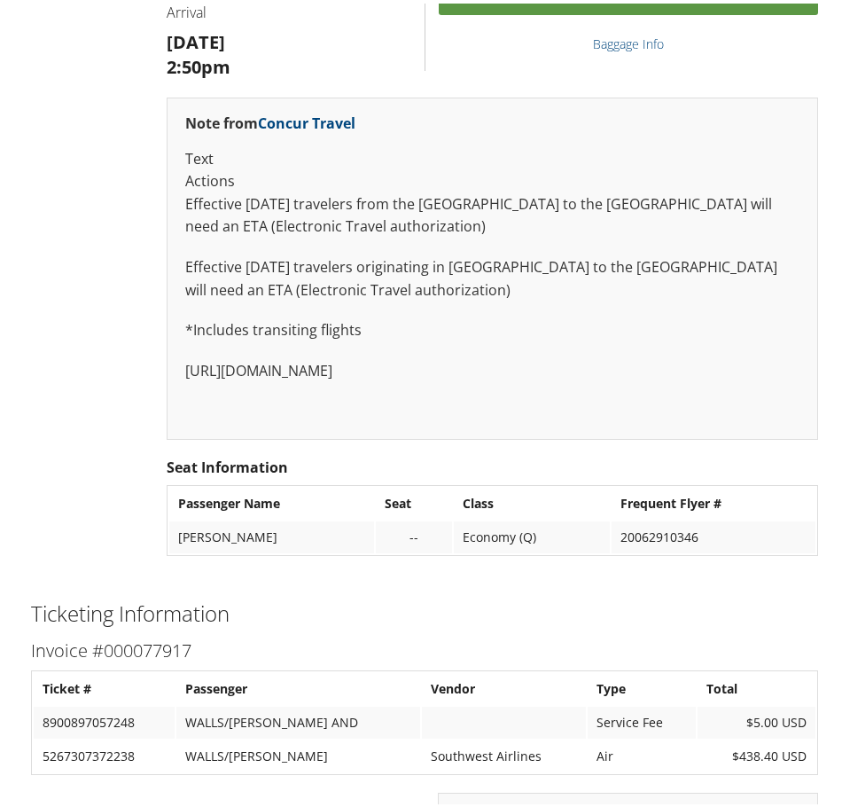
scroll to position [1774, 0]
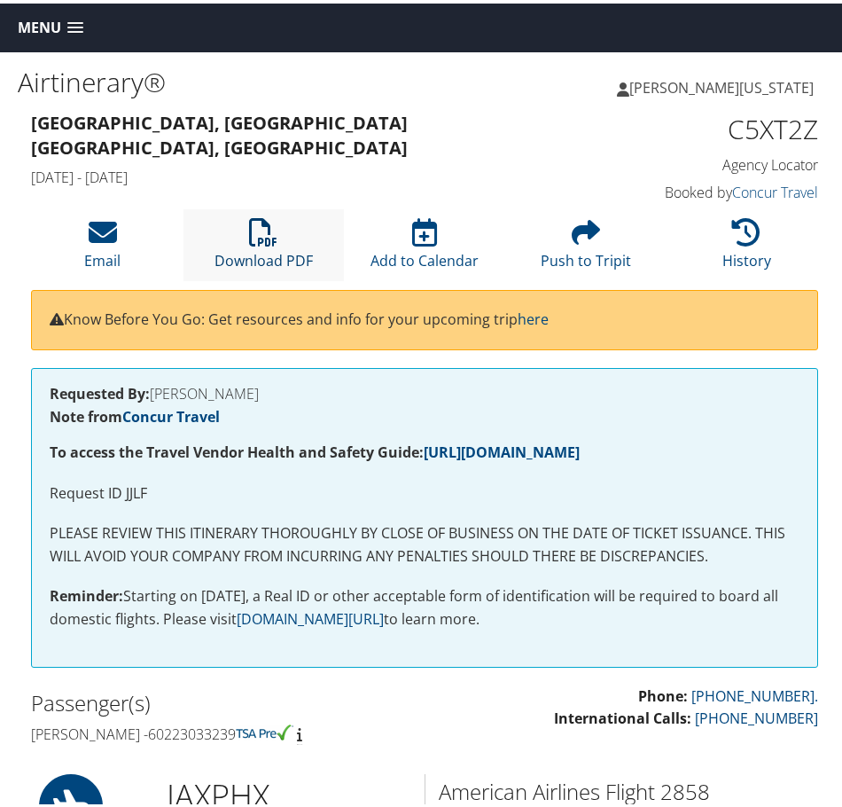
click at [255, 235] on icon at bounding box center [263, 229] width 28 height 28
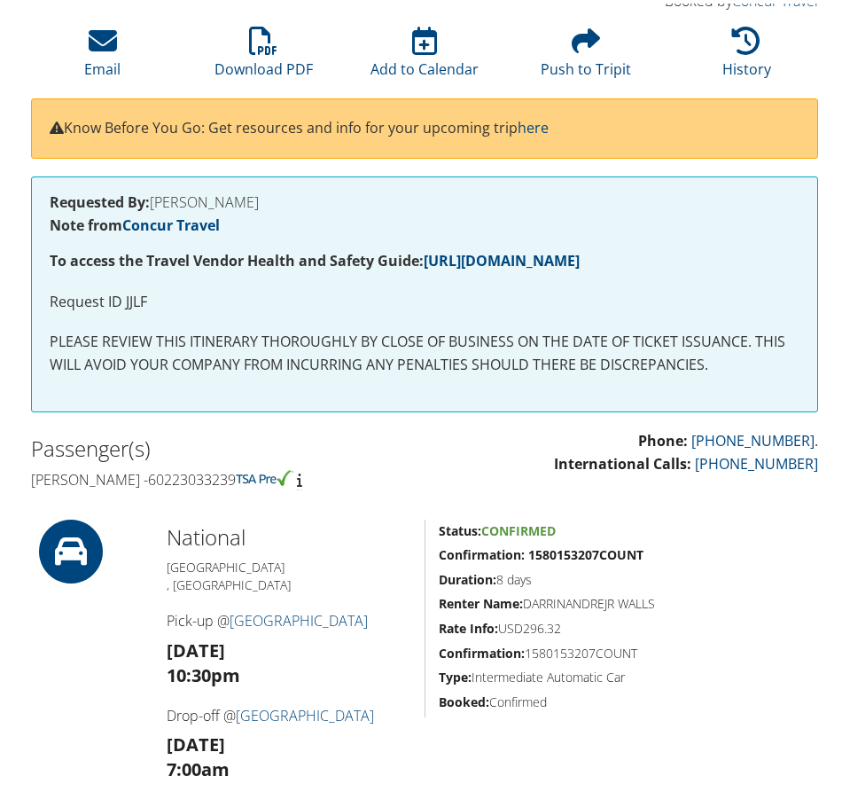
scroll to position [266, 0]
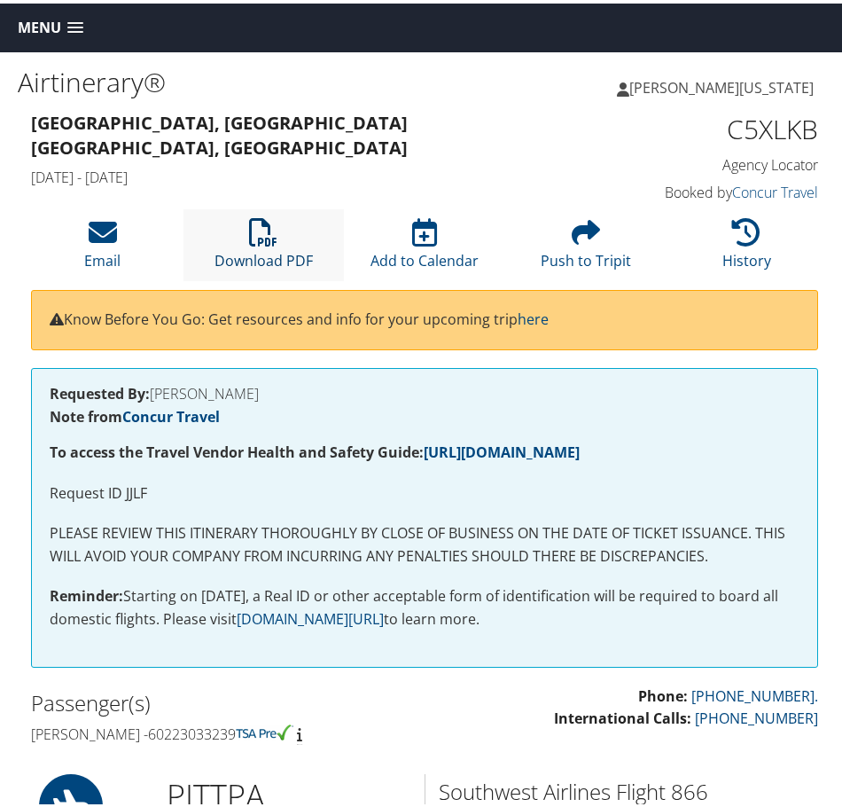
click at [258, 247] on link "Download PDF" at bounding box center [264, 245] width 98 height 43
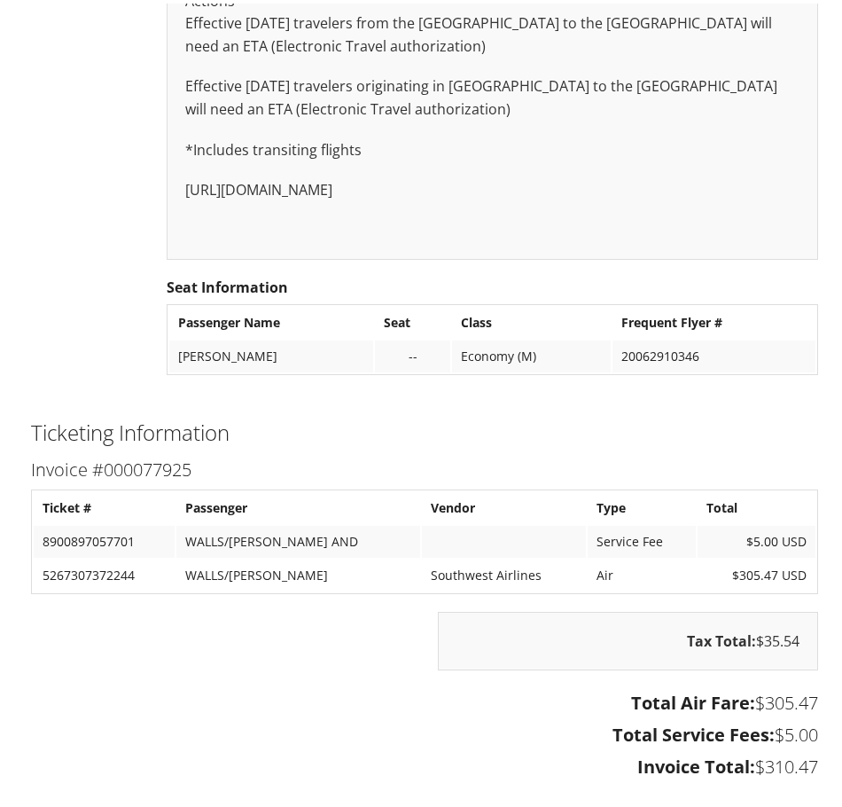
scroll to position [1242, 0]
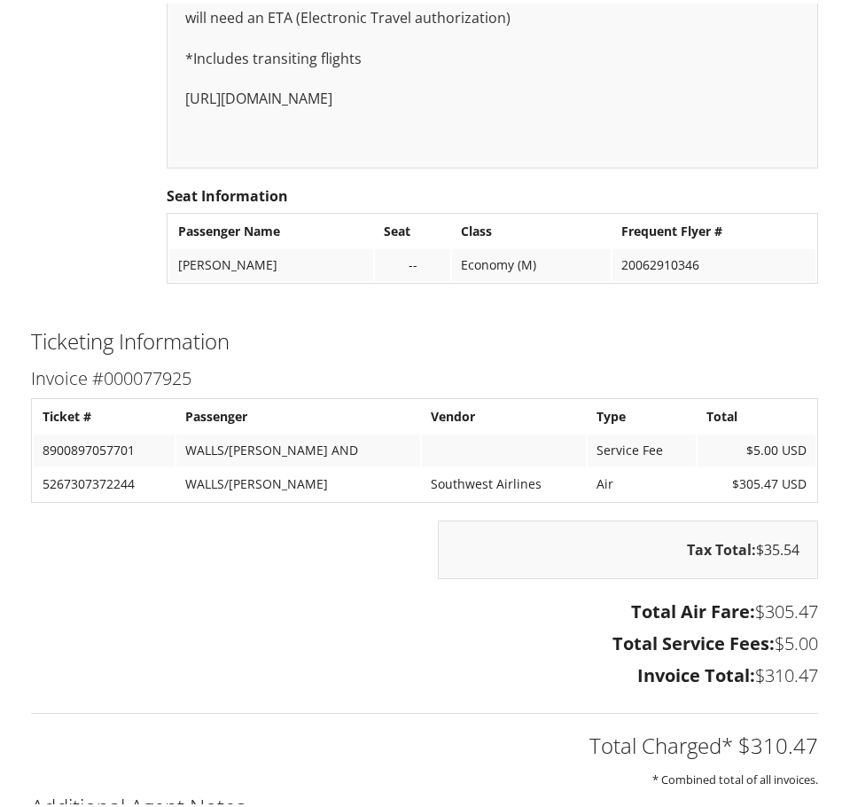
click at [71, 433] on td "8900897057701" at bounding box center [104, 447] width 141 height 32
copy td "8900897057701"
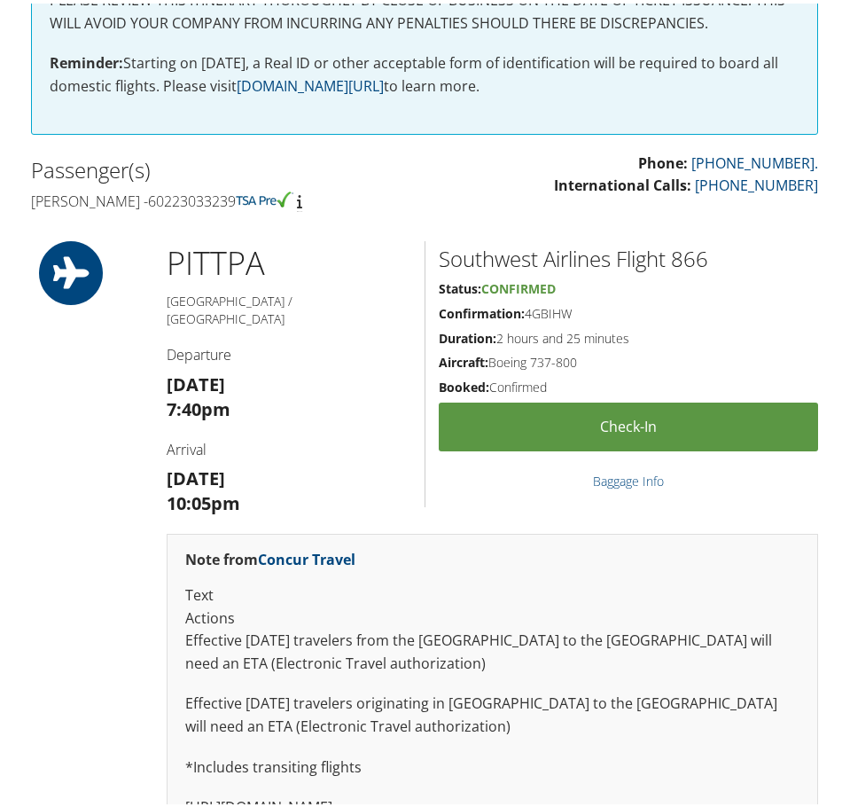
scroll to position [532, 0]
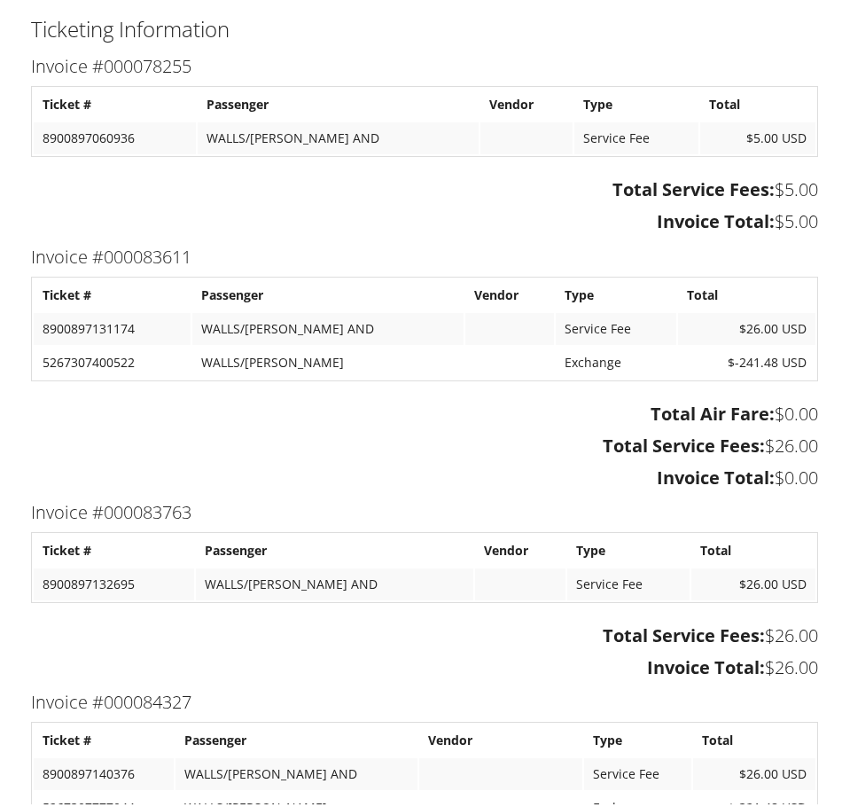
scroll to position [3902, 0]
